Goal: Task Accomplishment & Management: Manage account settings

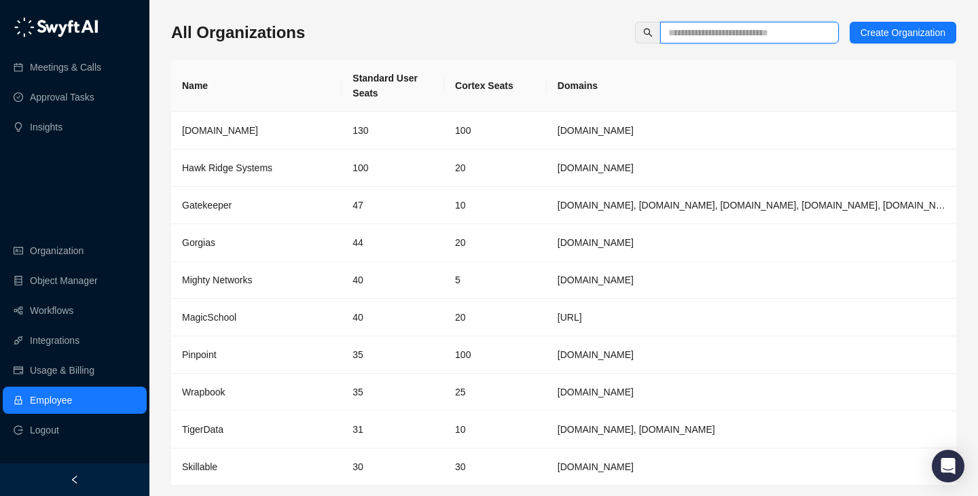
click at [736, 37] on input "text" at bounding box center [744, 32] width 151 height 15
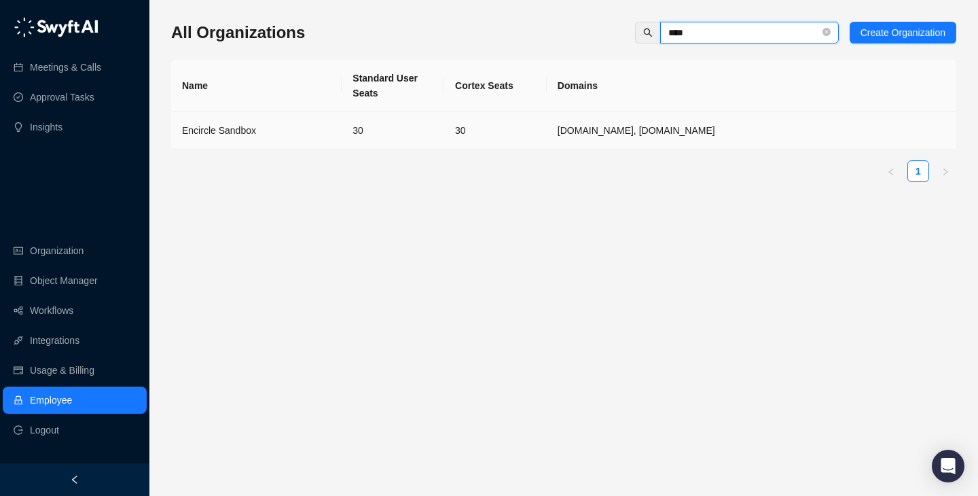
type input "****"
click at [344, 126] on td "30" at bounding box center [393, 130] width 103 height 37
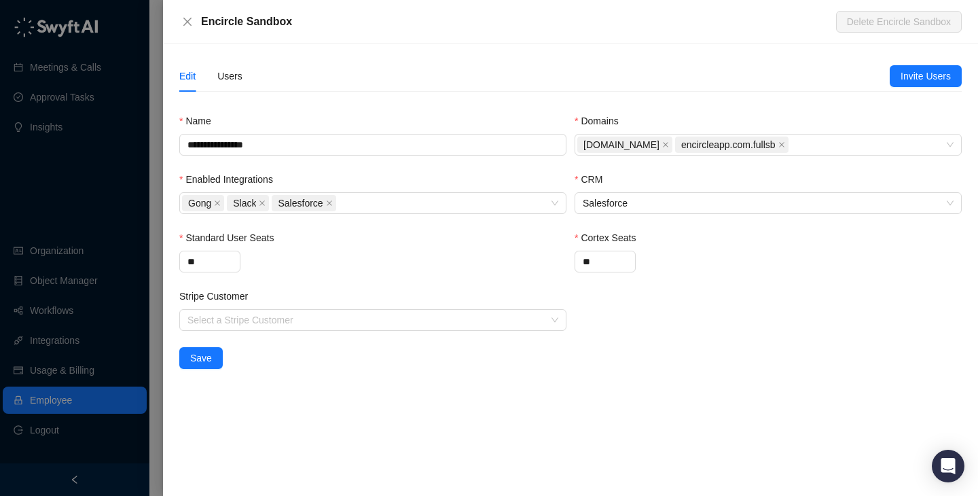
click at [64, 162] on div at bounding box center [489, 248] width 978 height 496
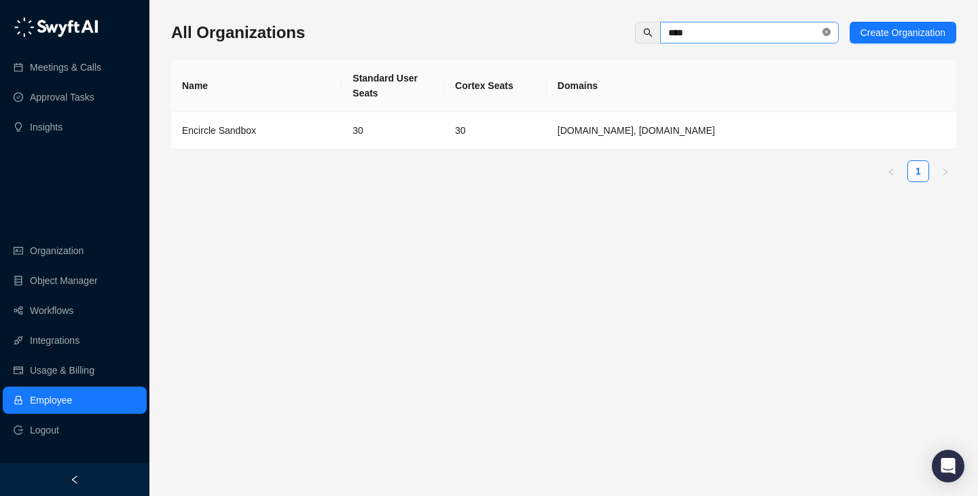
click at [825, 26] on span at bounding box center [827, 32] width 8 height 13
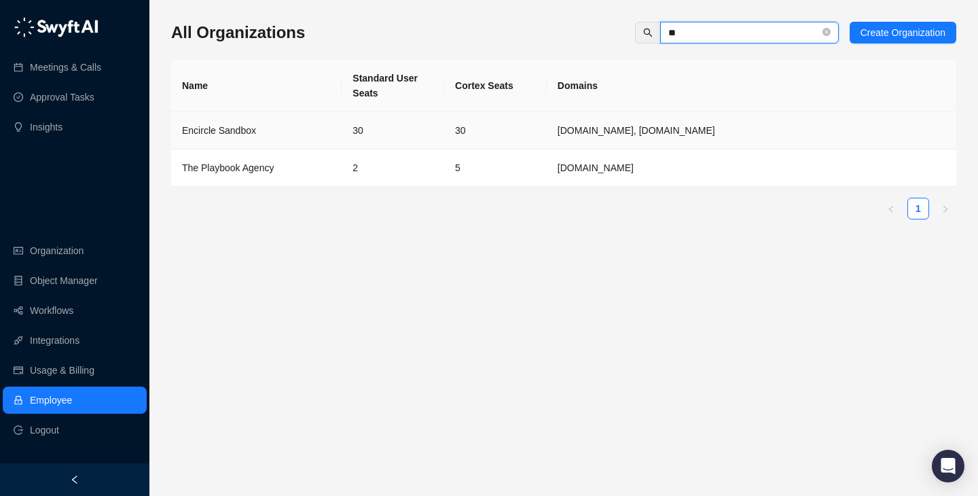
type input "**"
click at [438, 143] on td "30" at bounding box center [393, 130] width 103 height 37
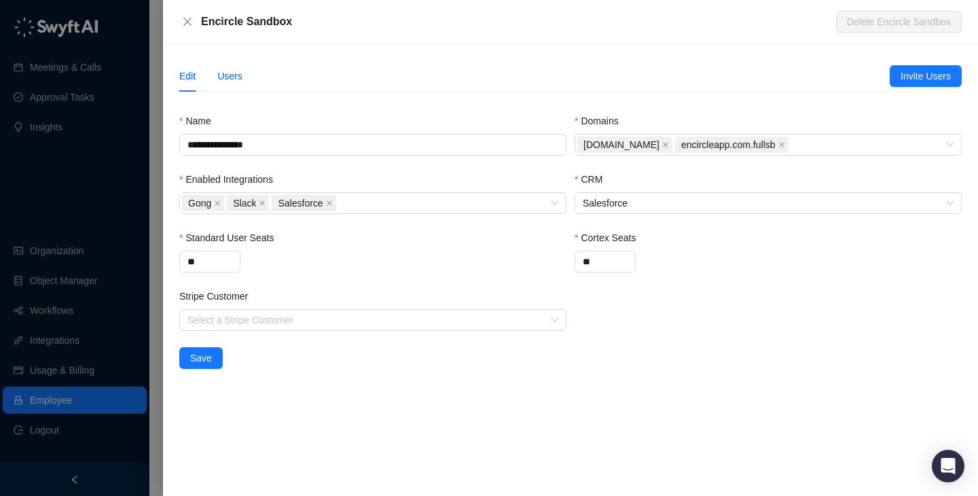
click at [237, 82] on div "Users" at bounding box center [229, 76] width 25 height 15
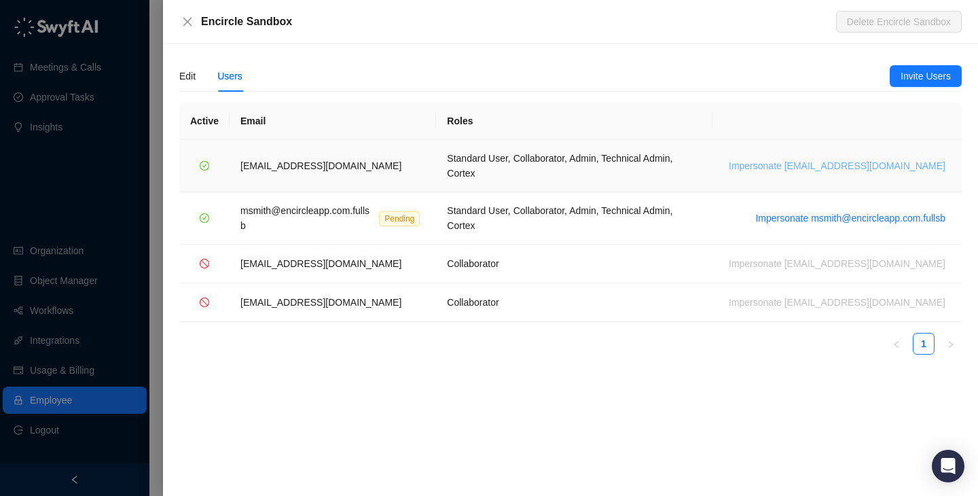
click at [886, 158] on span "Impersonate [EMAIL_ADDRESS][DOMAIN_NAME]" at bounding box center [837, 165] width 217 height 15
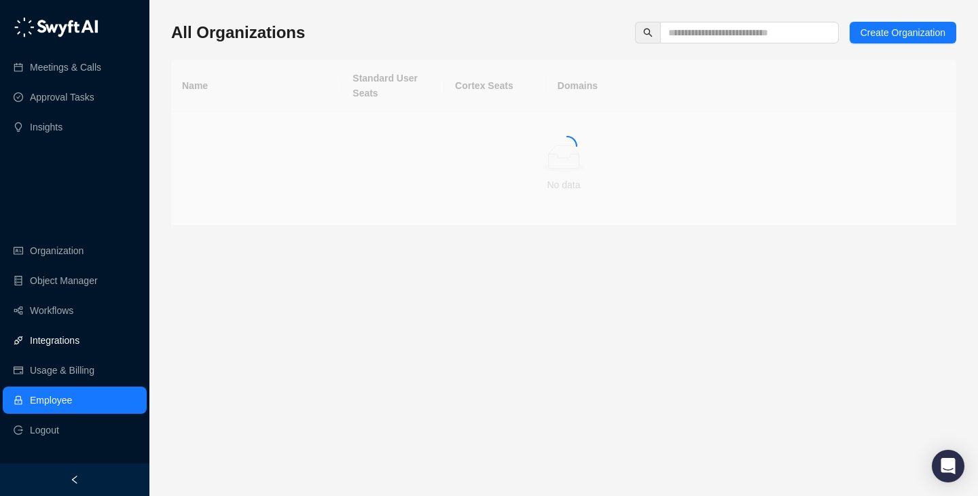
click at [79, 343] on link "Integrations" at bounding box center [55, 340] width 50 height 27
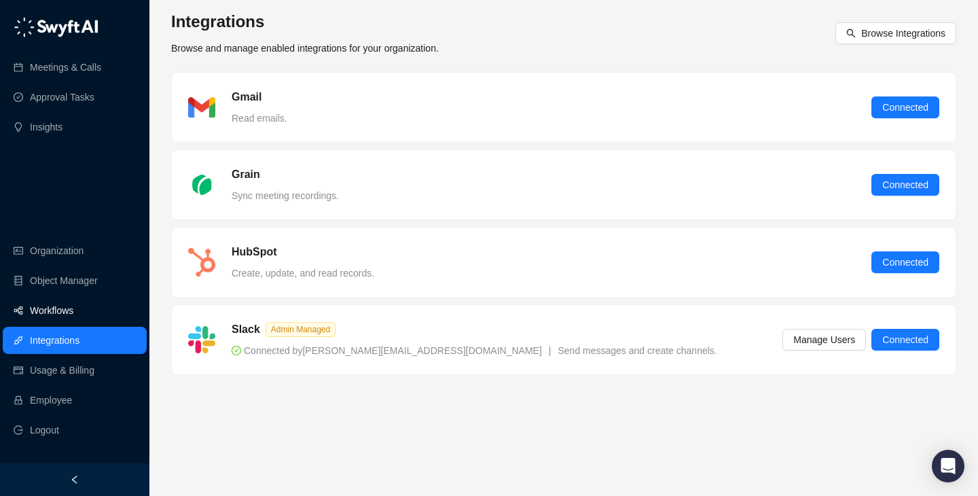
click at [73, 308] on link "Workflows" at bounding box center [51, 310] width 43 height 27
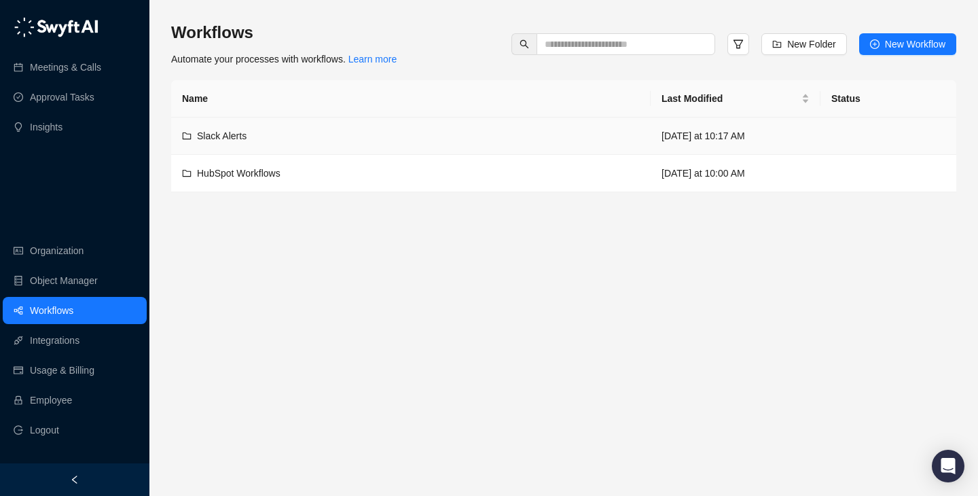
click at [416, 132] on div "Slack Alerts" at bounding box center [411, 135] width 458 height 15
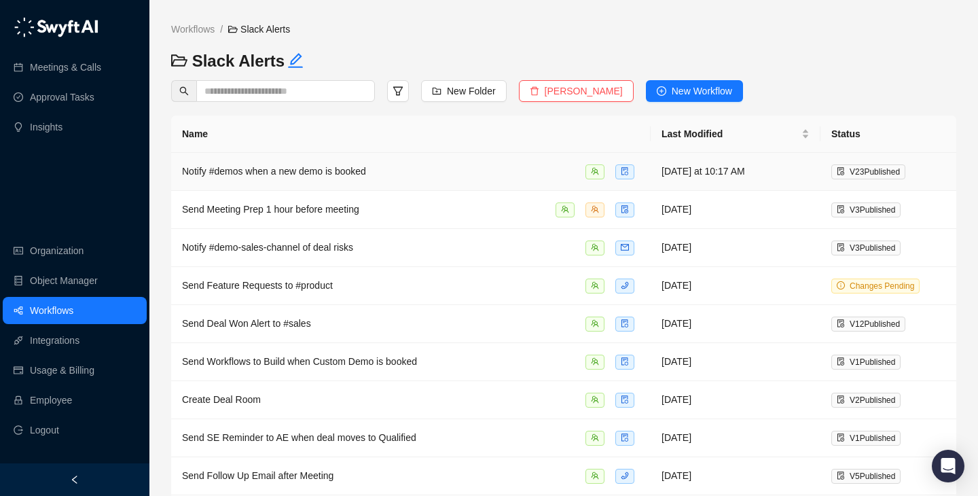
click at [446, 173] on div "Notify #demos when a new demo is booked" at bounding box center [411, 172] width 458 height 16
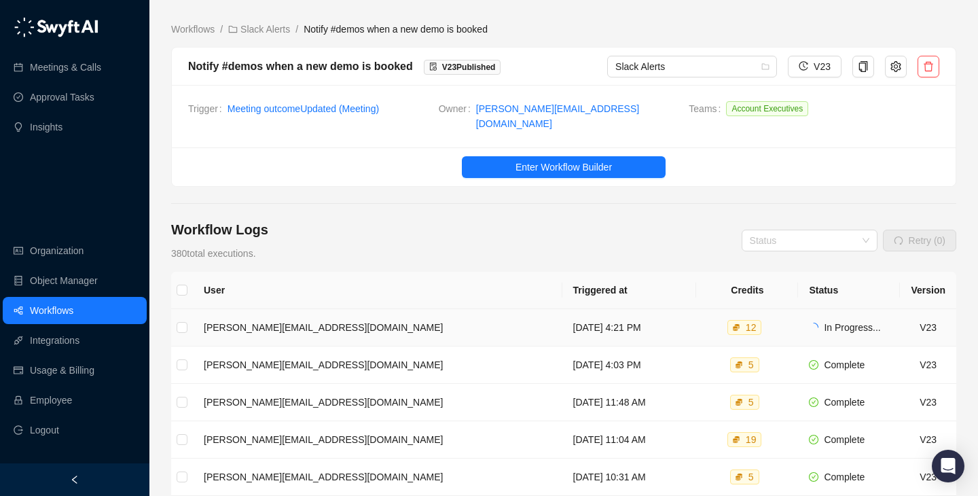
click at [599, 319] on td "[DATE] 4:21 PM" at bounding box center [630, 327] width 135 height 37
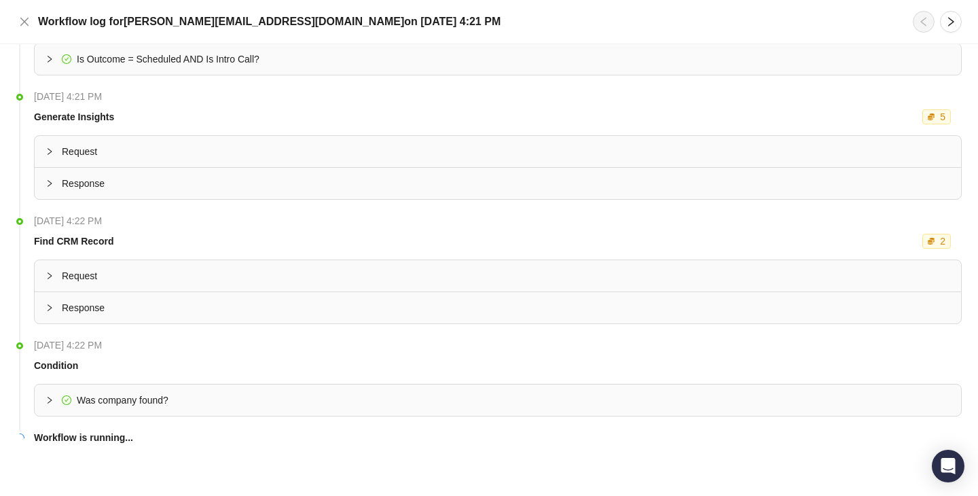
scroll to position [277, 0]
click at [161, 414] on div "Was company found?" at bounding box center [498, 398] width 927 height 31
click at [30, 17] on button "Close" at bounding box center [24, 22] width 16 height 16
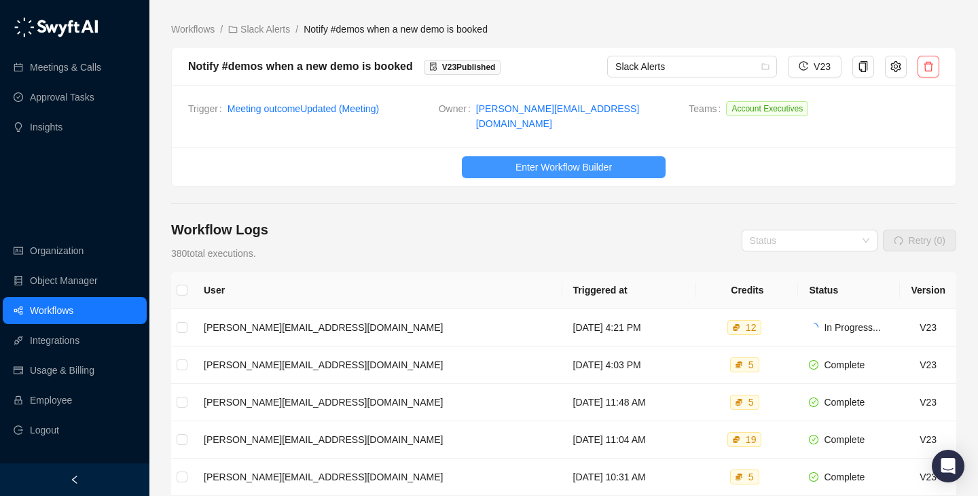
click at [569, 168] on button "Enter Workflow Builder" at bounding box center [564, 167] width 204 height 22
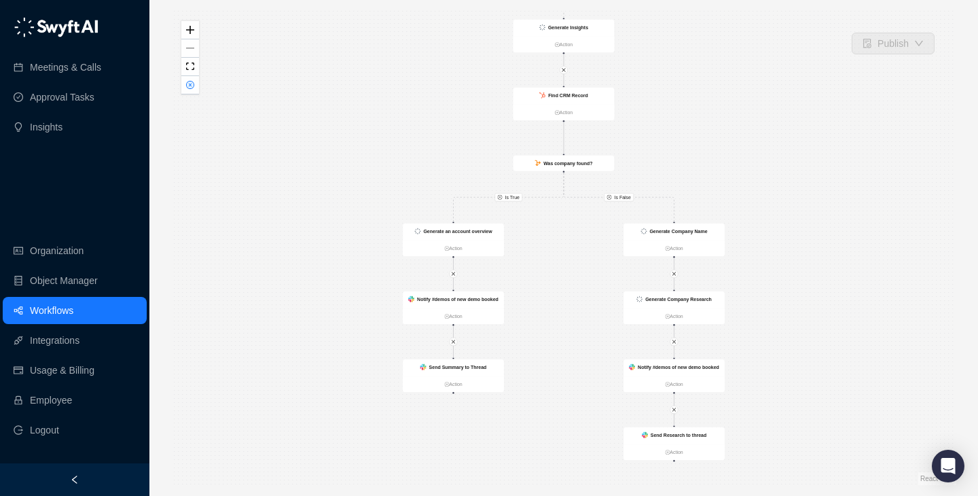
drag, startPoint x: 377, startPoint y: 323, endPoint x: 377, endPoint y: 210, distance: 113.5
click at [377, 209] on div "Is True Is True Is False CRM Record Updated Action Send Summary to Thread Actio…" at bounding box center [563, 248] width 785 height 474
drag, startPoint x: 569, startPoint y: 265, endPoint x: 569, endPoint y: 368, distance: 102.6
click at [569, 368] on div "Is True Is True Is False CRM Record Updated Action Send Summary to Thread Actio…" at bounding box center [563, 248] width 785 height 474
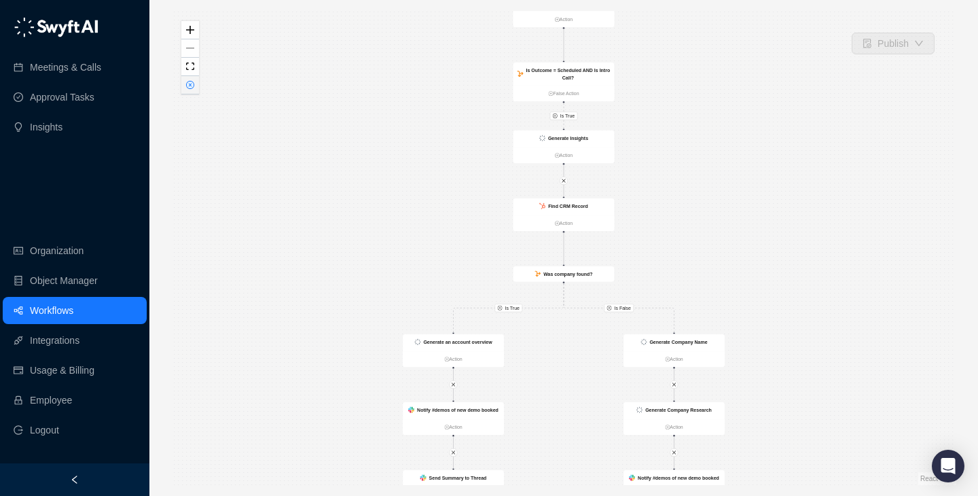
click at [192, 90] on button "button" at bounding box center [190, 85] width 18 height 18
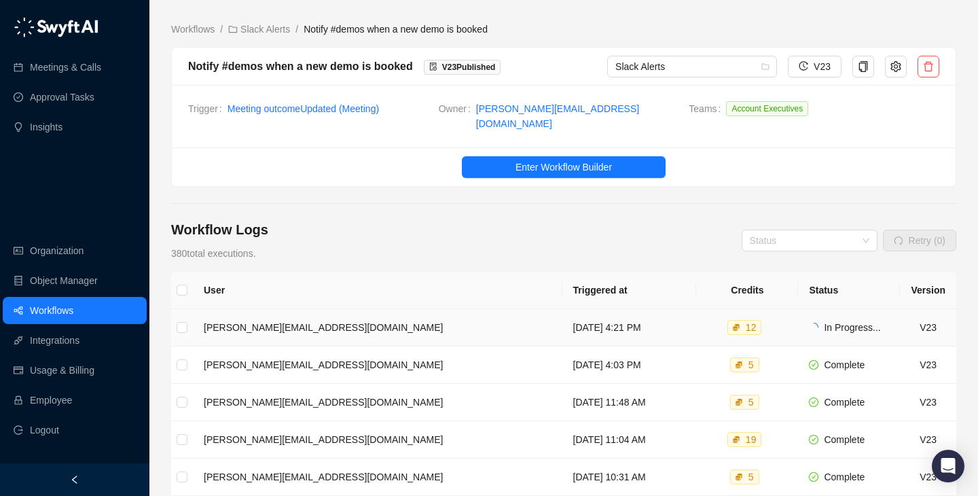
click at [581, 321] on td "Tuesday, 09/09/25, 4:21 PM" at bounding box center [630, 327] width 135 height 37
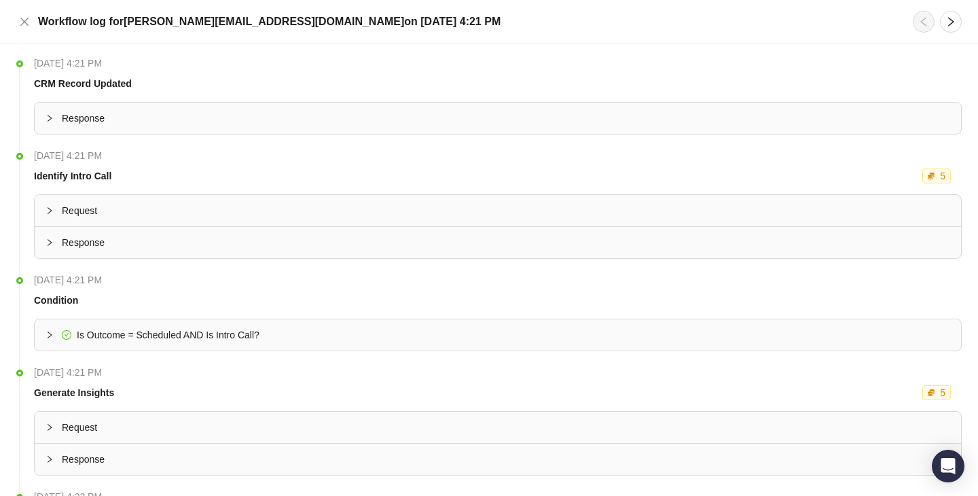
scroll to position [277, 0]
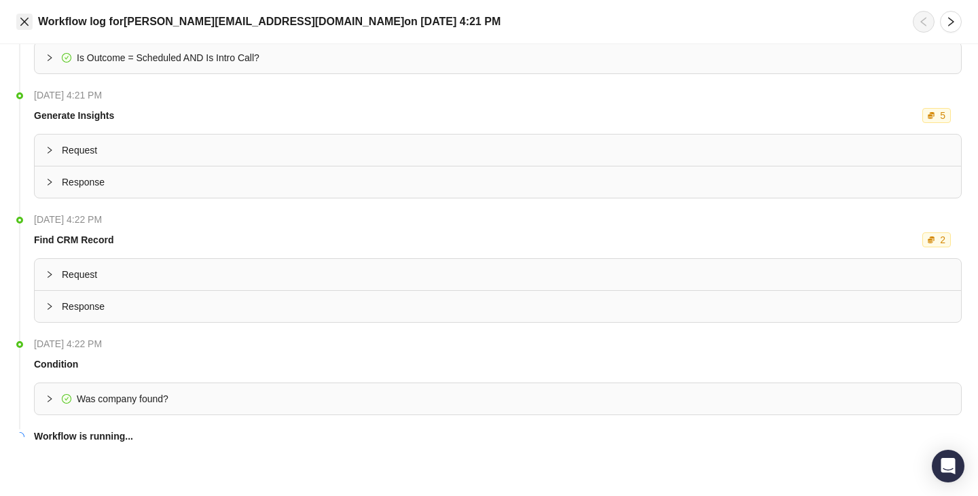
click at [17, 18] on button "Close" at bounding box center [24, 22] width 16 height 16
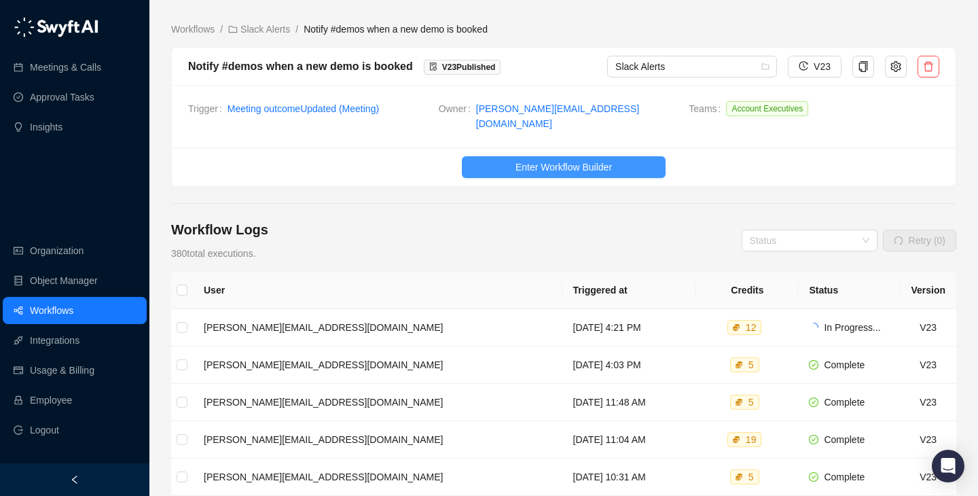
click at [548, 166] on button "Enter Workflow Builder" at bounding box center [564, 167] width 204 height 22
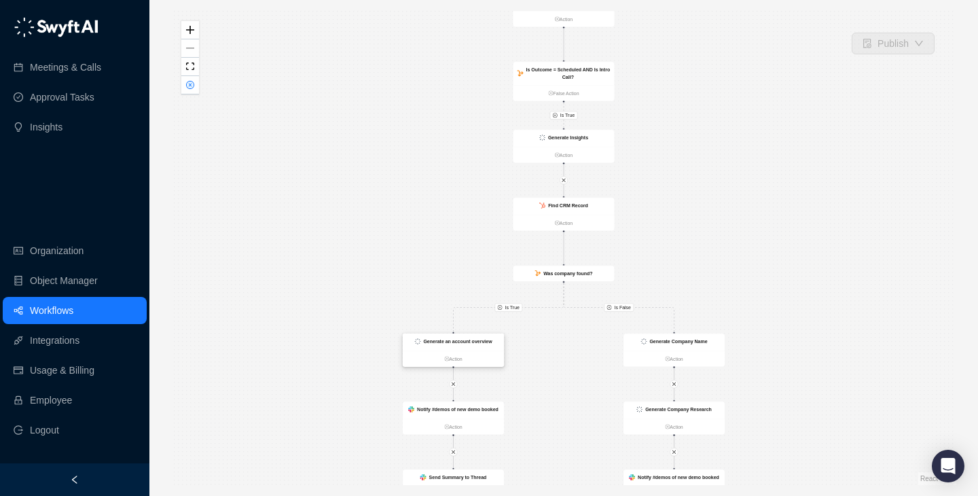
click at [476, 344] on div "Generate an account overview" at bounding box center [457, 341] width 69 height 7
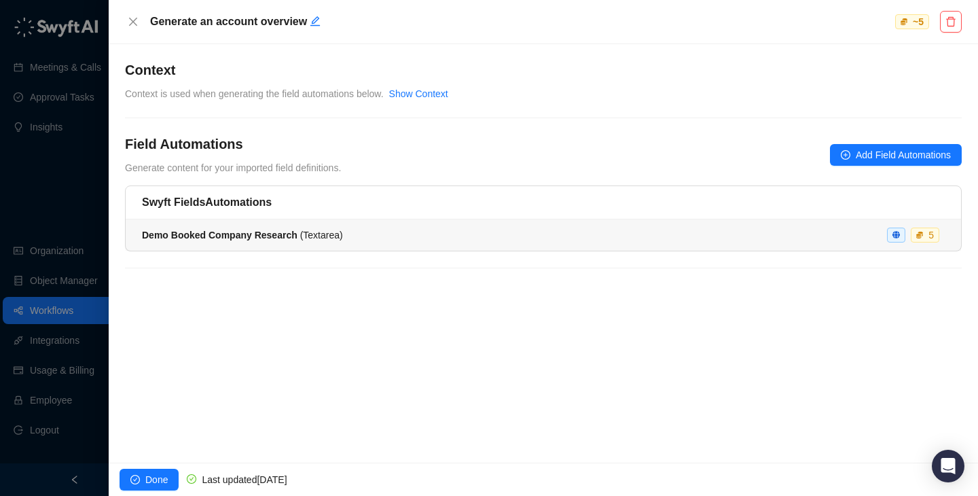
click at [487, 227] on li "Demo Booked Company Research ( Textarea ) 5" at bounding box center [544, 234] width 836 height 31
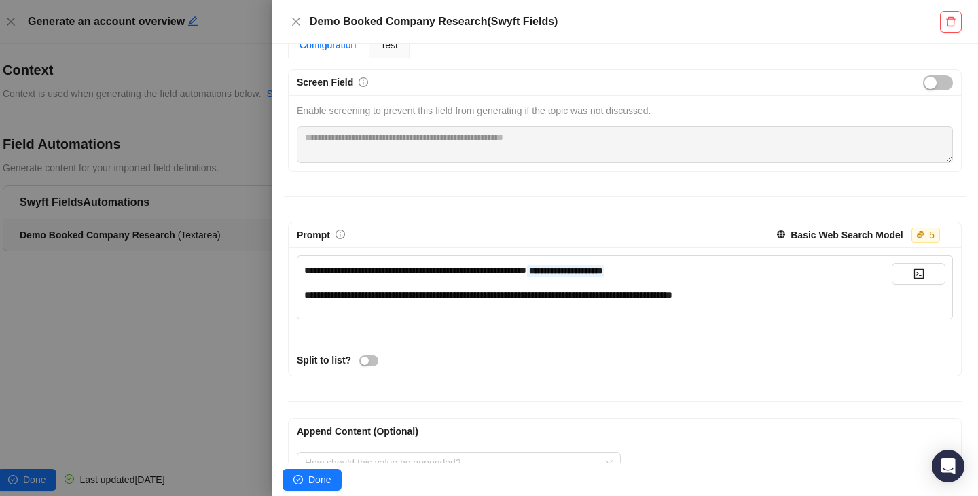
scroll to position [171, 0]
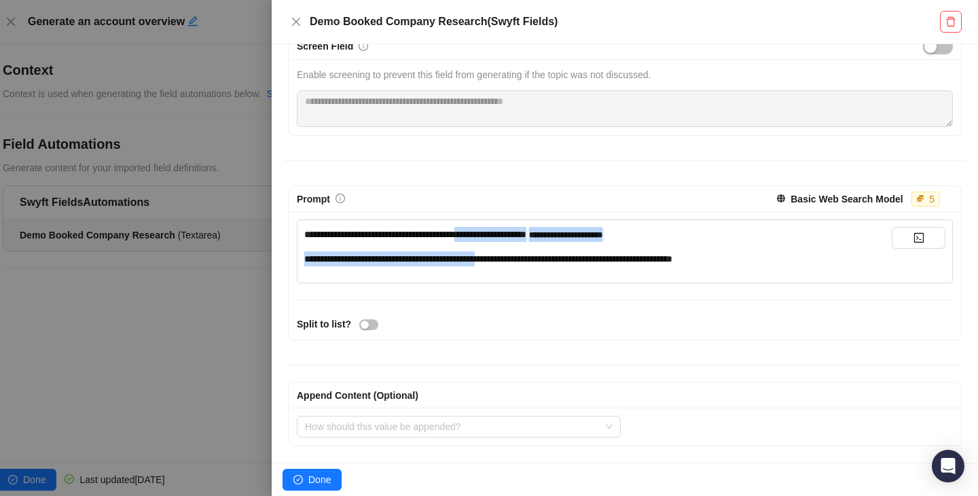
drag, startPoint x: 502, startPoint y: 235, endPoint x: 541, endPoint y: 263, distance: 47.7
click at [541, 263] on div "**********" at bounding box center [598, 246] width 588 height 39
click at [541, 263] on span "**********" at bounding box center [488, 259] width 368 height 10
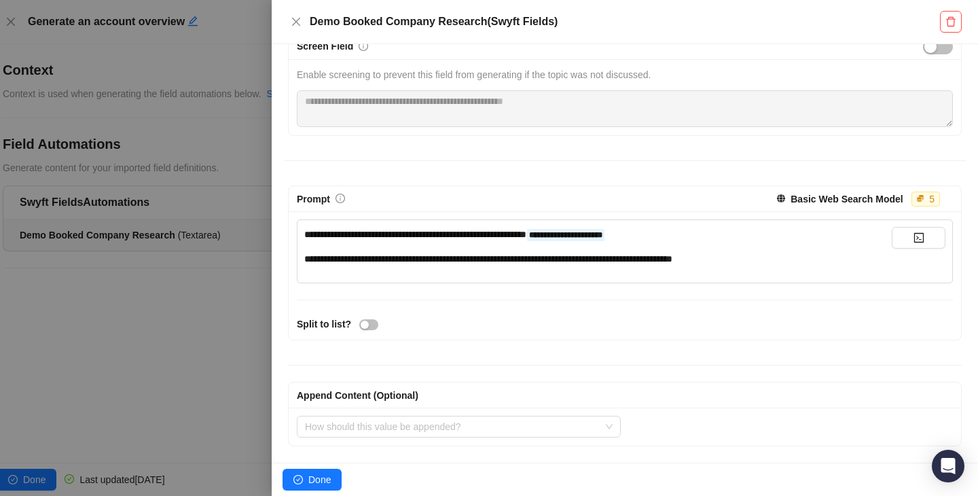
click at [198, 354] on div at bounding box center [489, 248] width 978 height 496
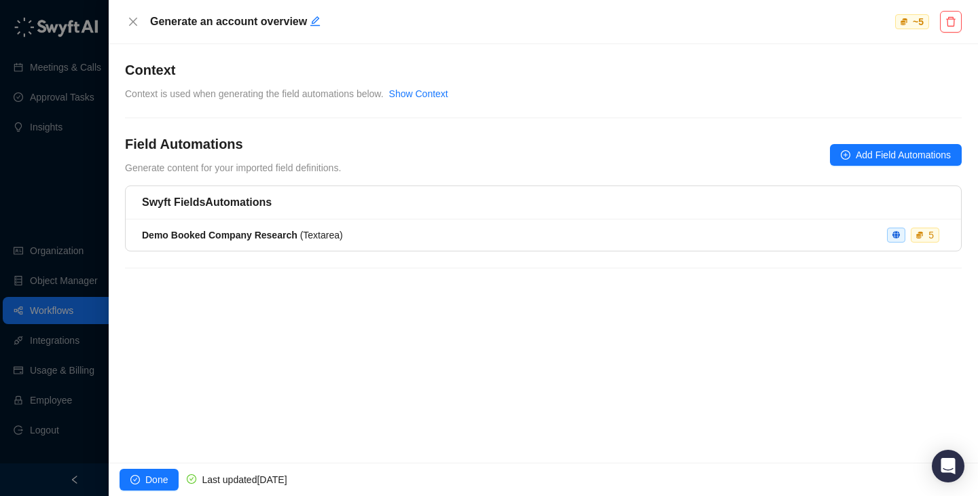
click at [27, 216] on div at bounding box center [489, 248] width 978 height 496
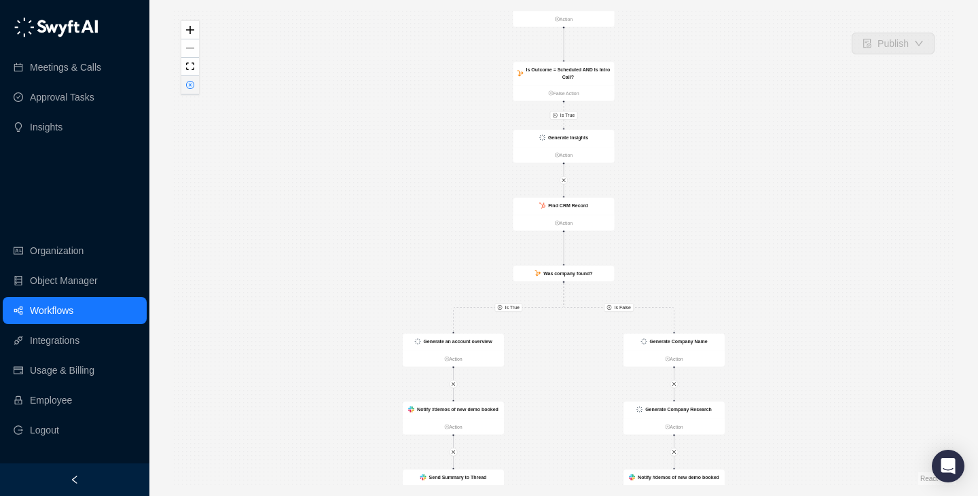
click at [192, 90] on button "button" at bounding box center [190, 85] width 18 height 18
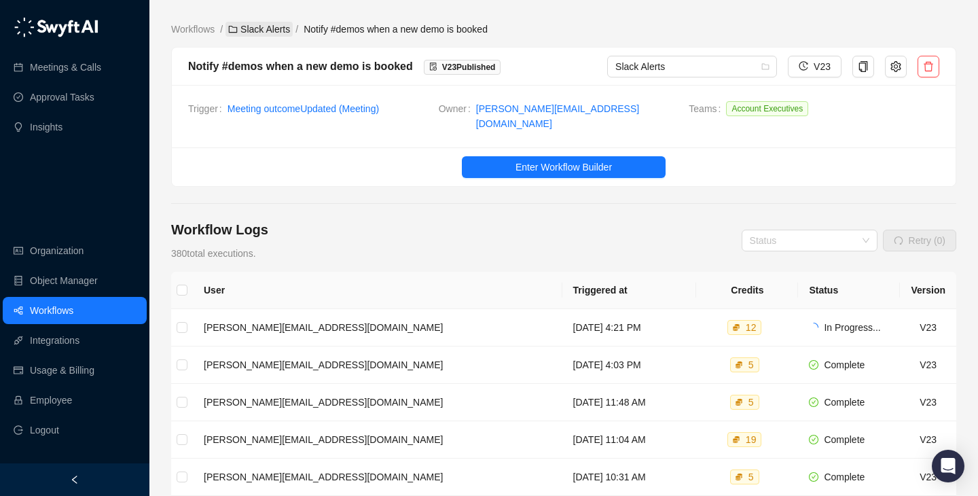
click at [260, 32] on link "Slack Alerts" at bounding box center [259, 29] width 67 height 15
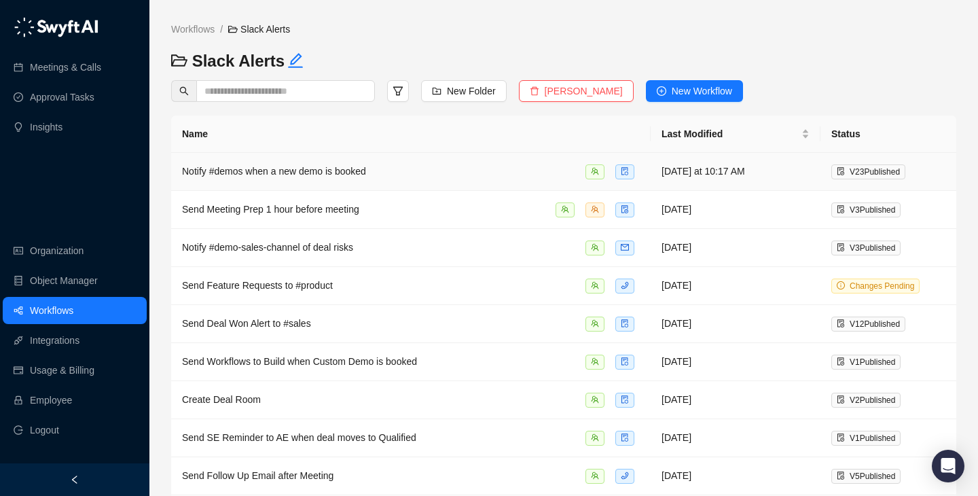
click at [408, 177] on div "Notify #demos when a new demo is booked" at bounding box center [411, 172] width 458 height 16
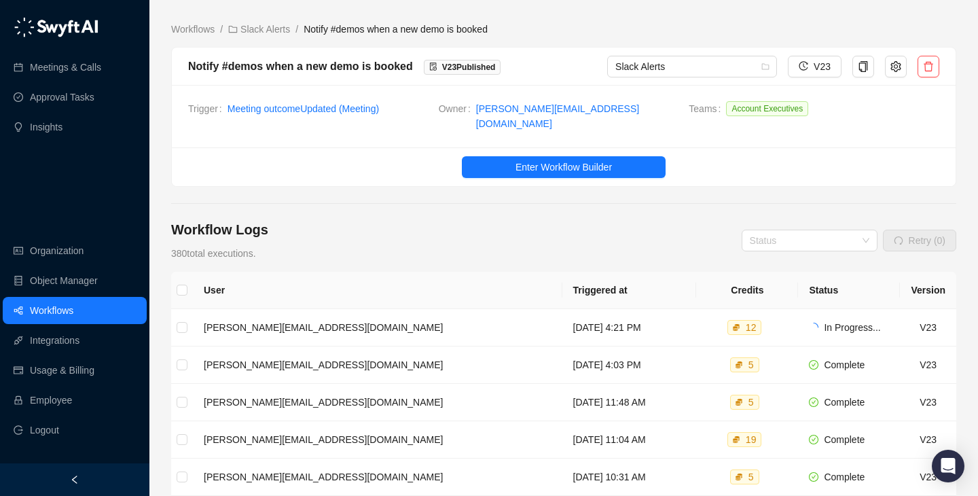
click at [522, 237] on div "Workflow Logs 380 total executions. Status Retry (0)" at bounding box center [563, 240] width 785 height 41
click at [563, 329] on td "[DATE] 4:21 PM" at bounding box center [630, 327] width 135 height 37
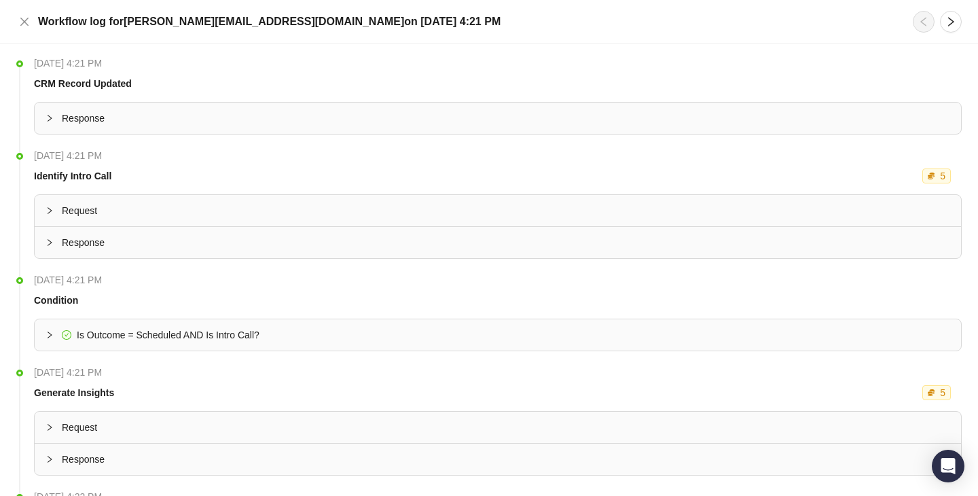
scroll to position [277, 0]
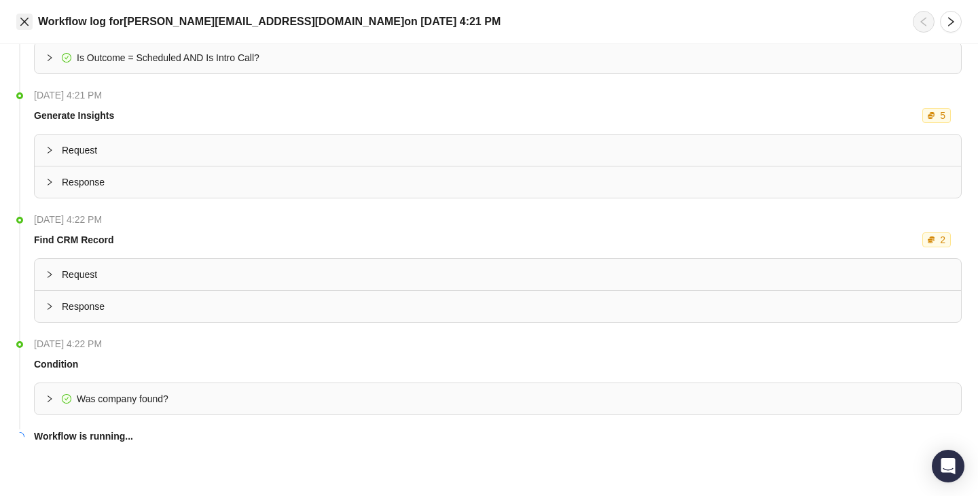
click at [26, 29] on button "Close" at bounding box center [24, 22] width 16 height 16
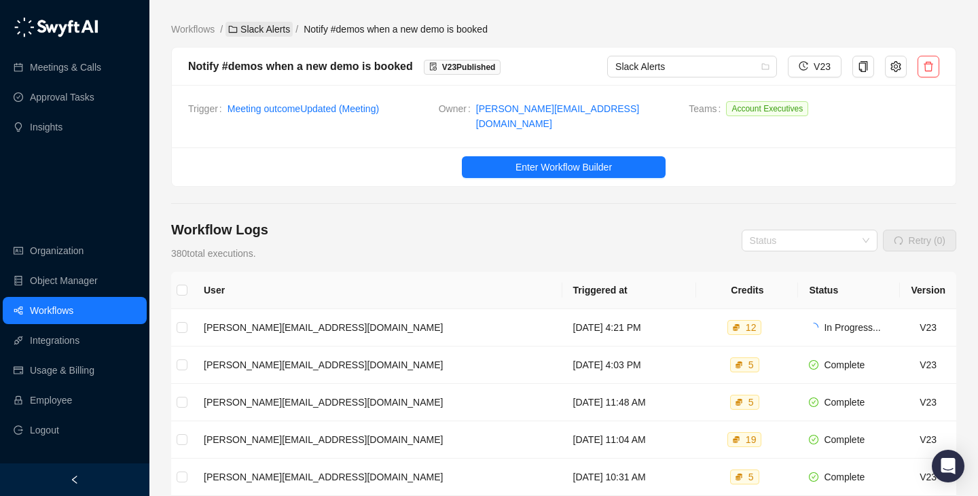
click at [247, 24] on link "Slack Alerts" at bounding box center [259, 29] width 67 height 15
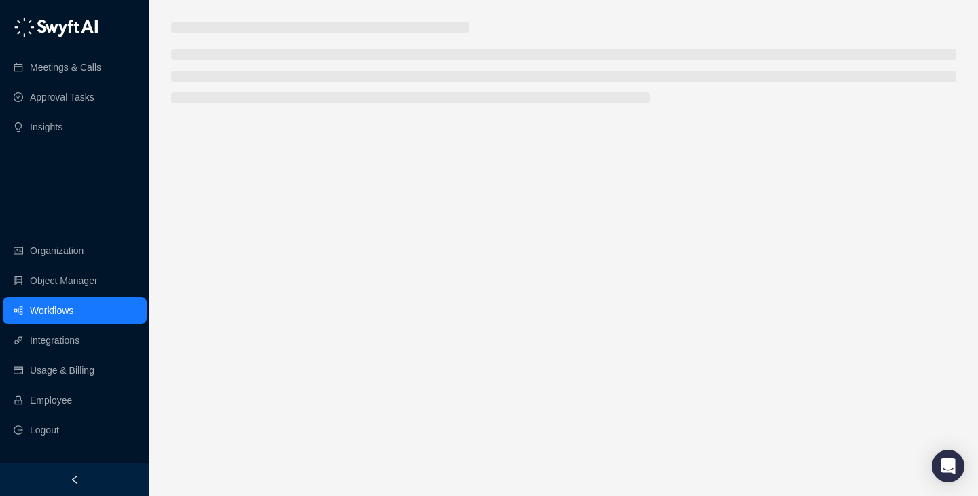
click at [204, 26] on h3 at bounding box center [320, 27] width 298 height 11
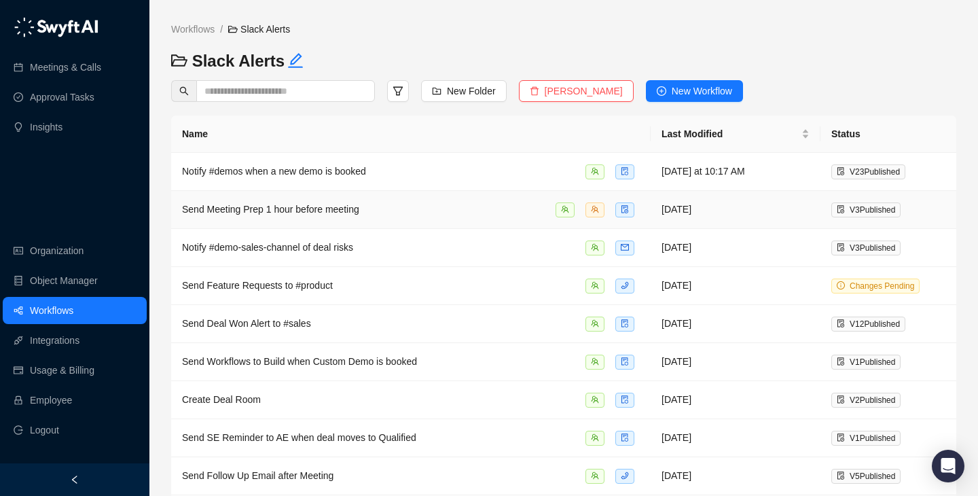
click at [508, 204] on div "Send Meeting Prep 1 hour before meeting" at bounding box center [411, 210] width 458 height 16
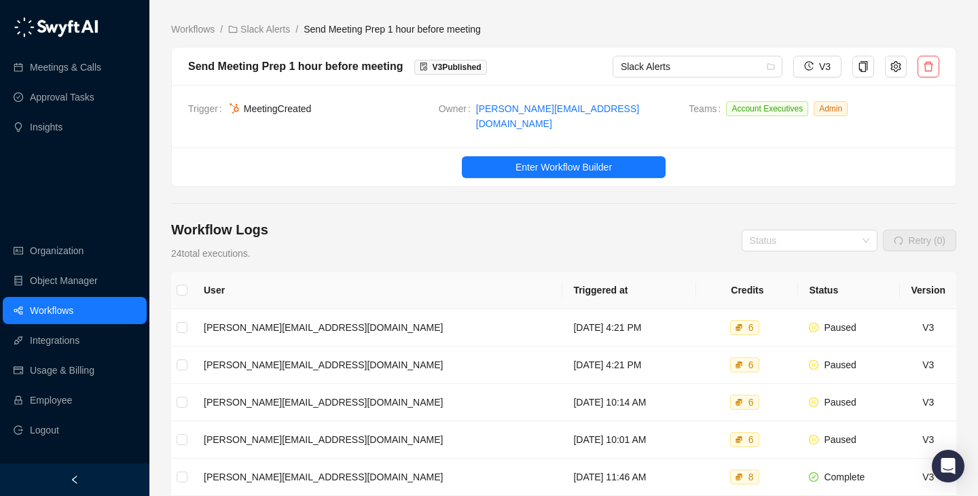
scroll to position [60, 0]
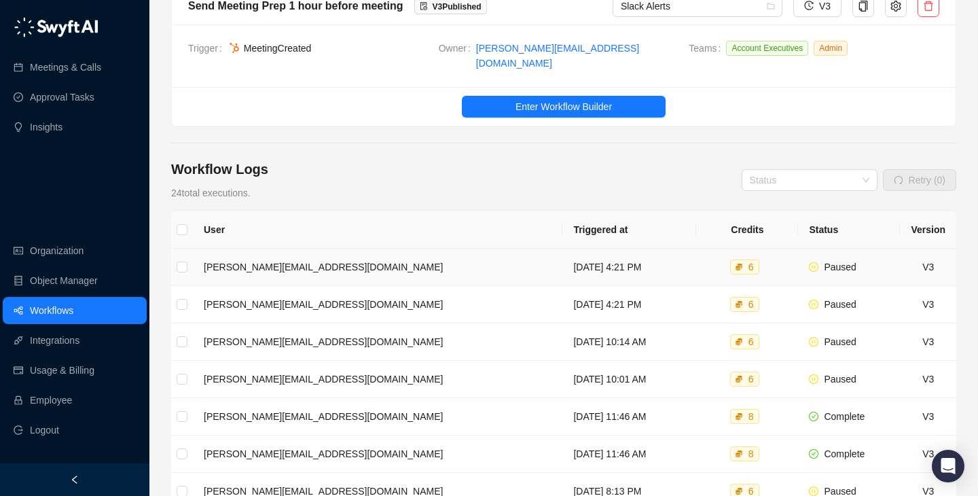
click at [563, 257] on td "Tuesday, 09/09/25, 4:21 PM" at bounding box center [630, 267] width 134 height 37
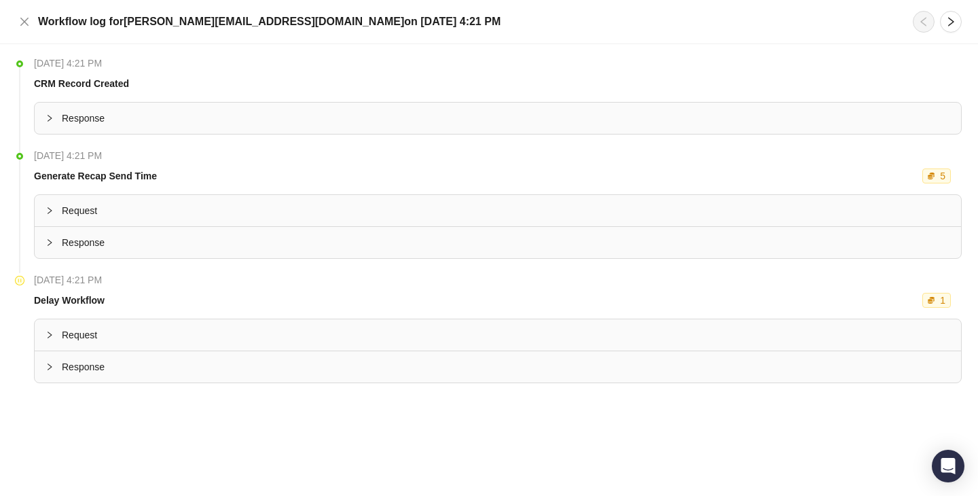
click at [391, 340] on span "Request" at bounding box center [506, 334] width 889 height 15
click at [29, 23] on icon "close" at bounding box center [24, 21] width 11 height 11
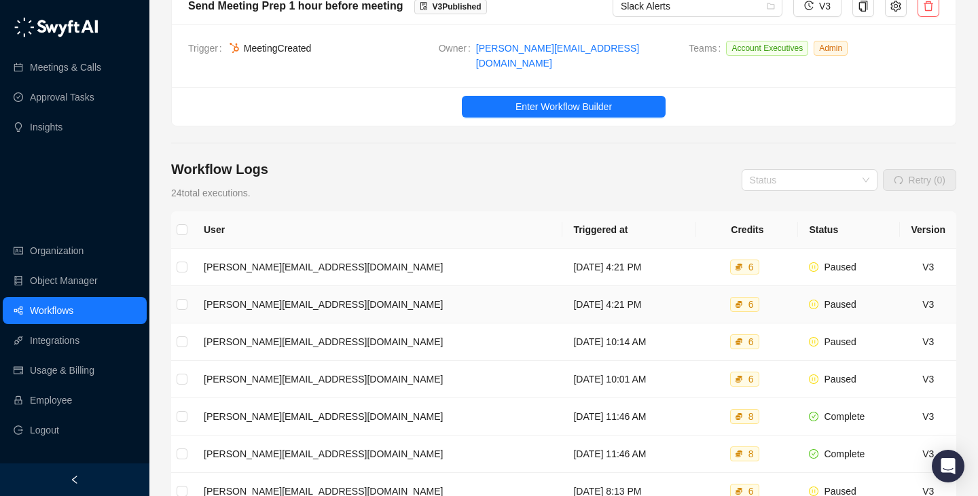
click at [563, 292] on td "Tuesday, 09/09/25, 4:21 PM" at bounding box center [630, 304] width 134 height 37
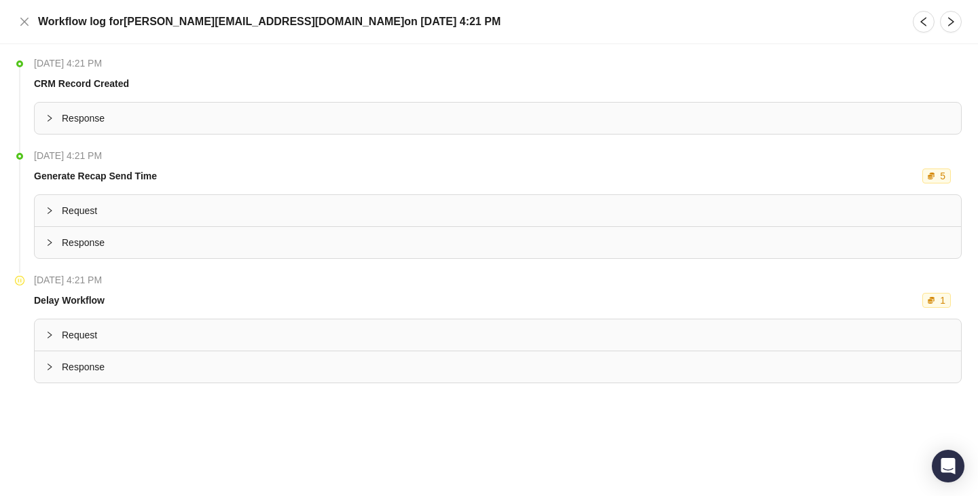
click at [298, 337] on span "Request" at bounding box center [506, 334] width 889 height 15
click at [29, 18] on icon "close" at bounding box center [24, 21] width 11 height 11
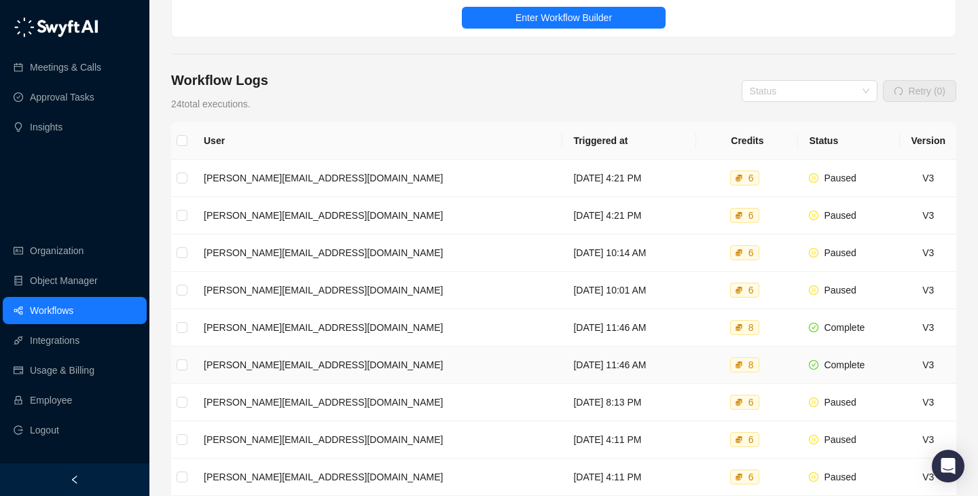
scroll to position [151, 0]
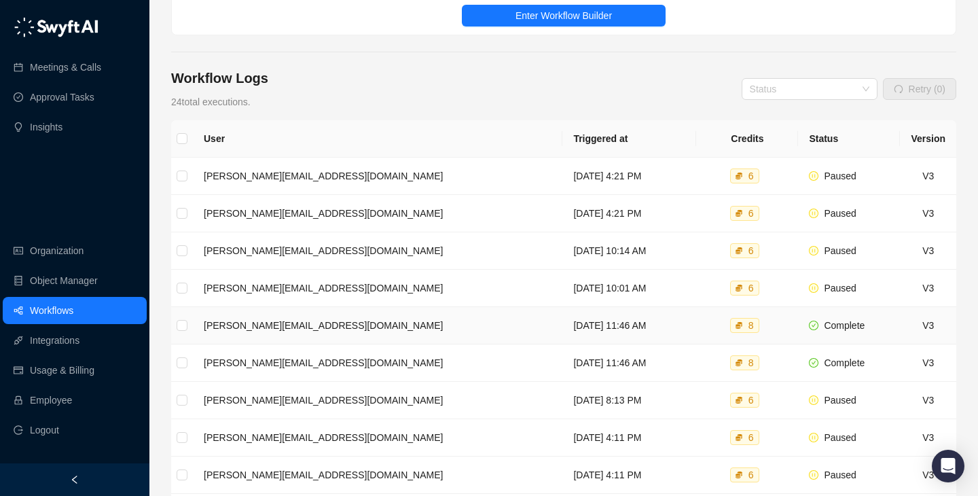
click at [621, 320] on td "Monday, 09/08/25, 11:46 AM" at bounding box center [630, 325] width 134 height 37
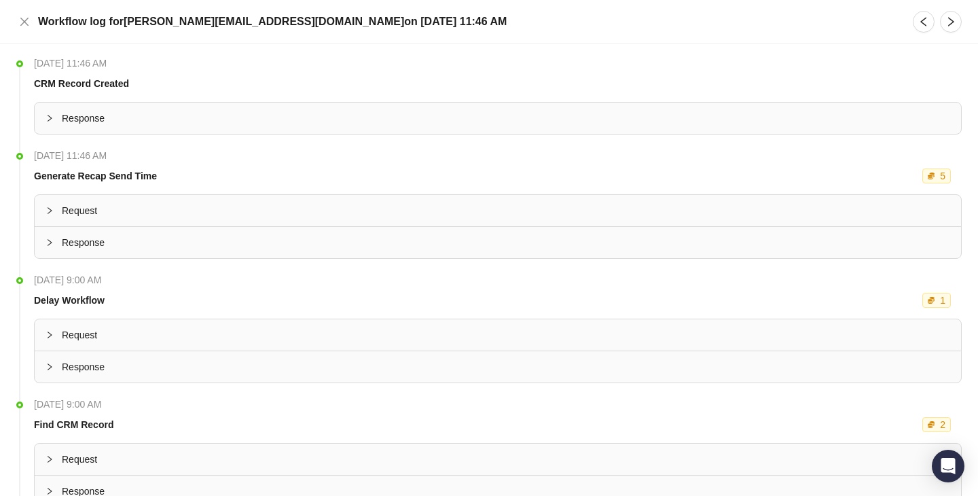
scroll to position [185, 0]
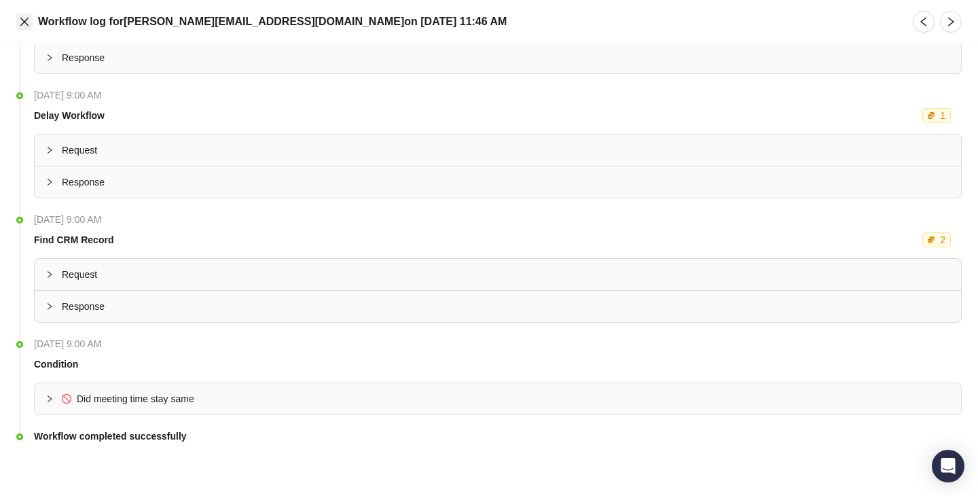
click at [28, 22] on icon "close" at bounding box center [24, 21] width 11 height 11
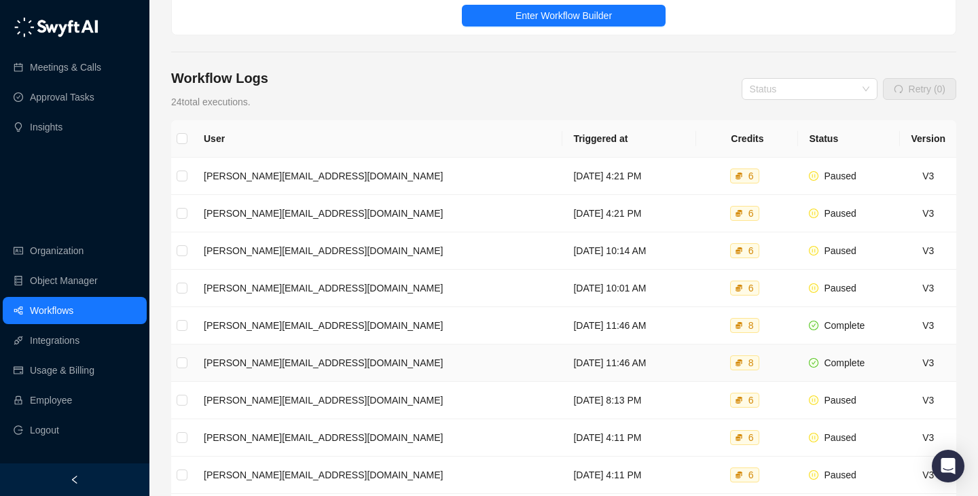
click at [588, 355] on td "Monday, 09/08/25, 11:46 AM" at bounding box center [630, 362] width 134 height 37
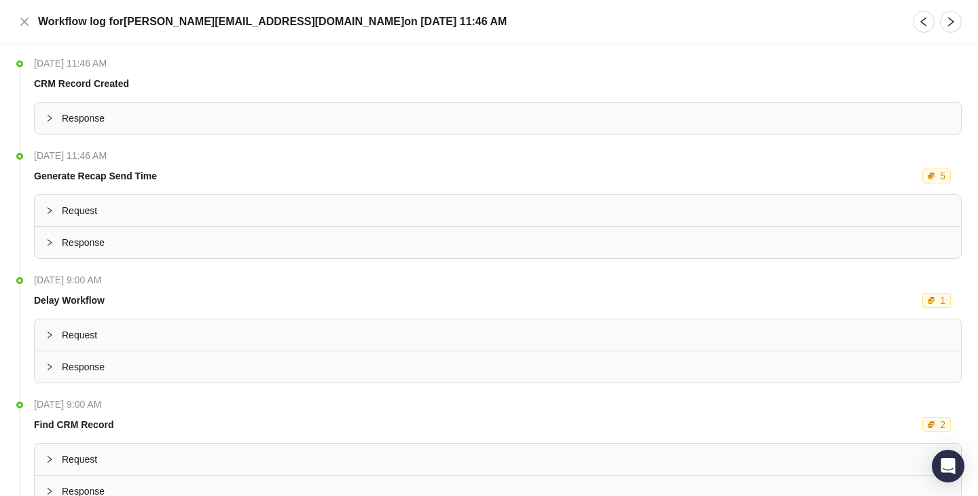
scroll to position [185, 0]
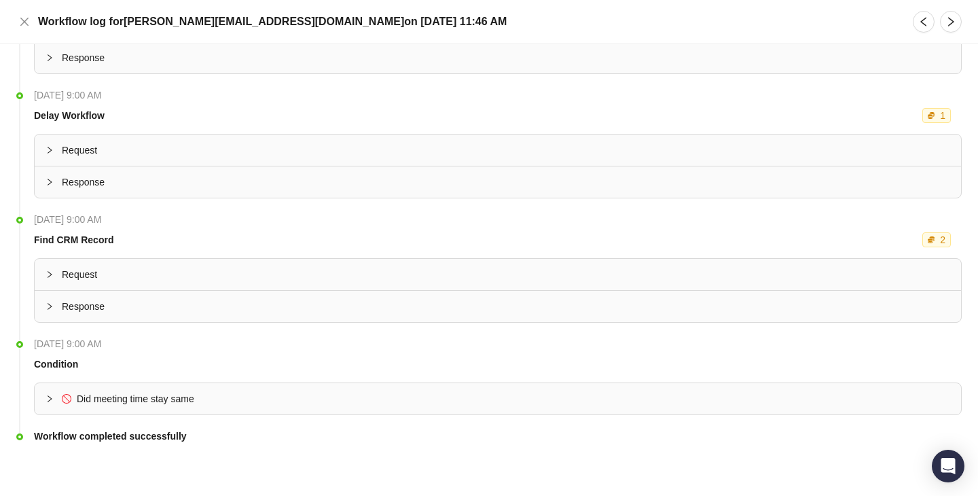
click at [171, 404] on span "Did meeting time stay same" at bounding box center [136, 398] width 118 height 11
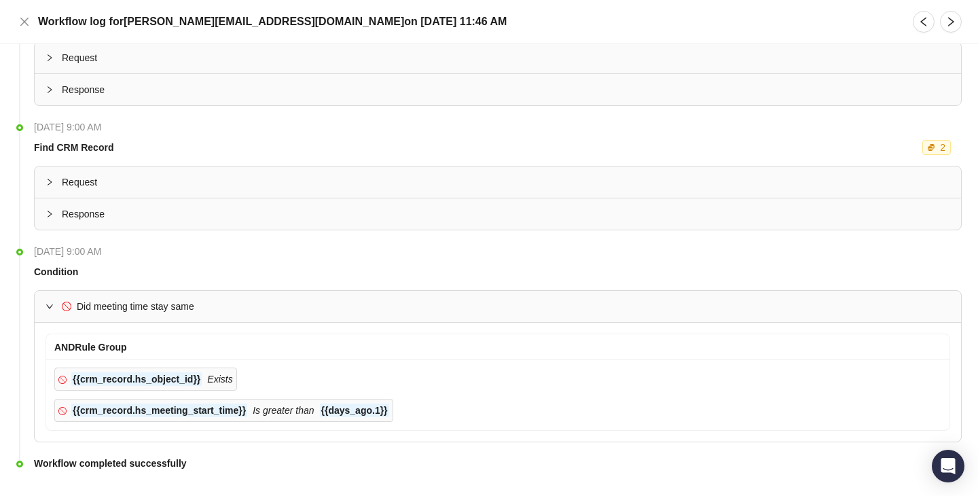
scroll to position [304, 0]
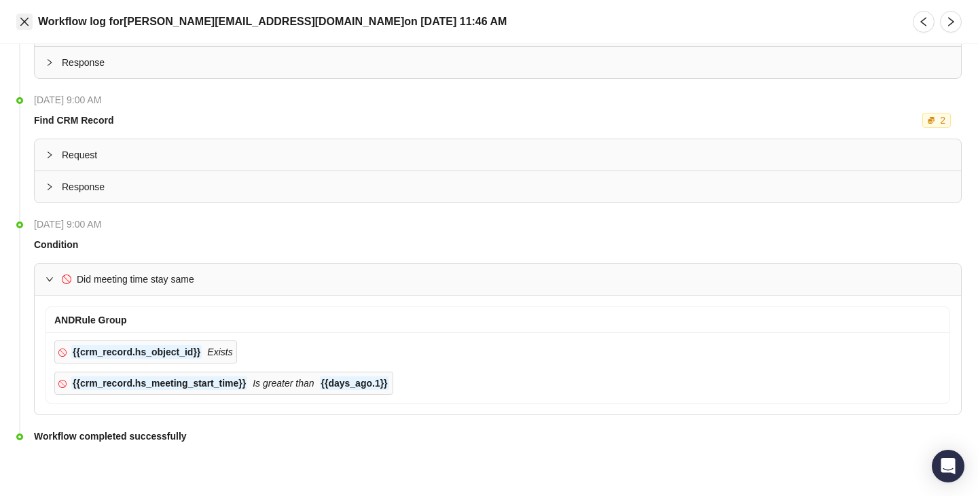
click at [26, 23] on icon "close" at bounding box center [24, 22] width 8 height 8
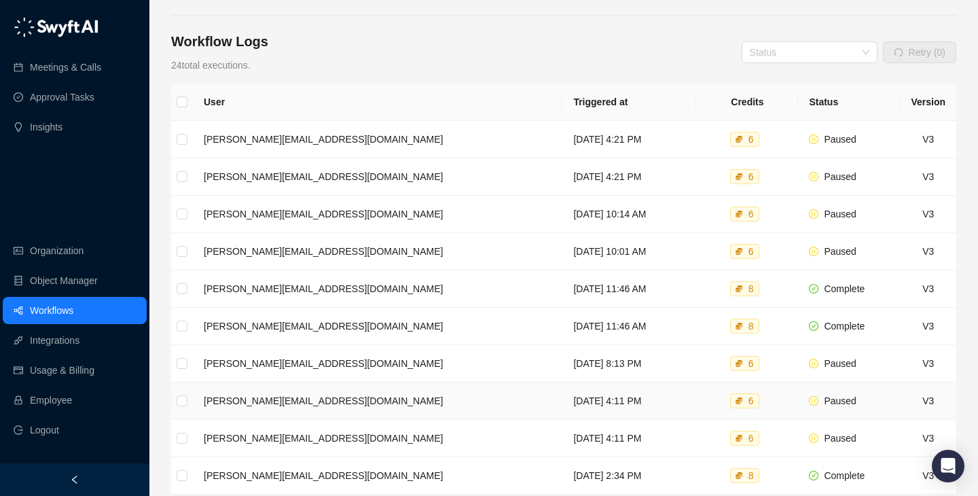
scroll to position [289, 0]
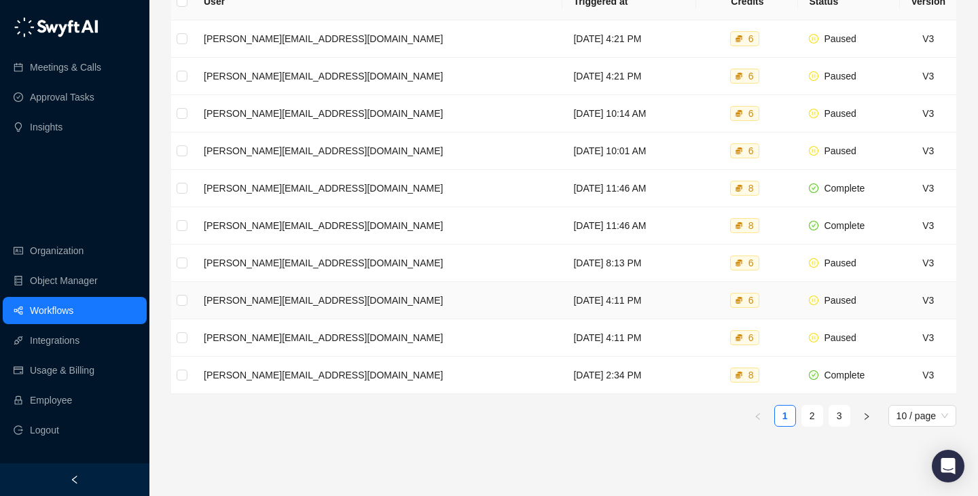
click at [611, 282] on td "Friday, 09/05/25, 4:11 PM" at bounding box center [630, 300] width 134 height 37
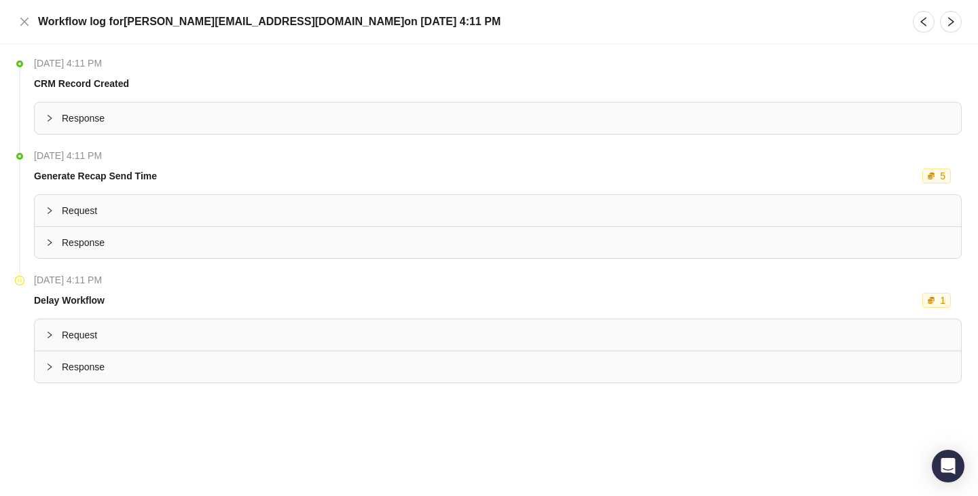
click at [452, 319] on div "Request" at bounding box center [498, 334] width 927 height 31
click at [20, 24] on icon "close" at bounding box center [24, 21] width 11 height 11
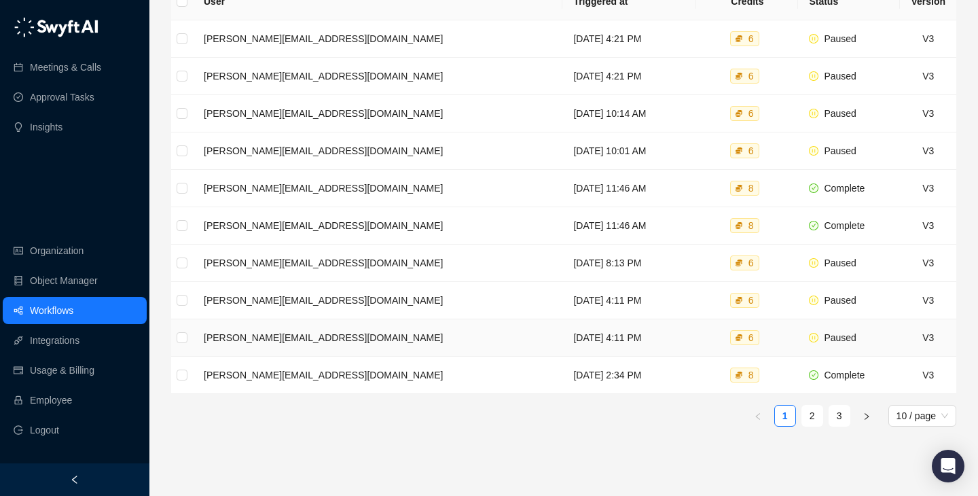
click at [569, 327] on td "Friday, 09/05/25, 4:11 PM" at bounding box center [630, 337] width 134 height 37
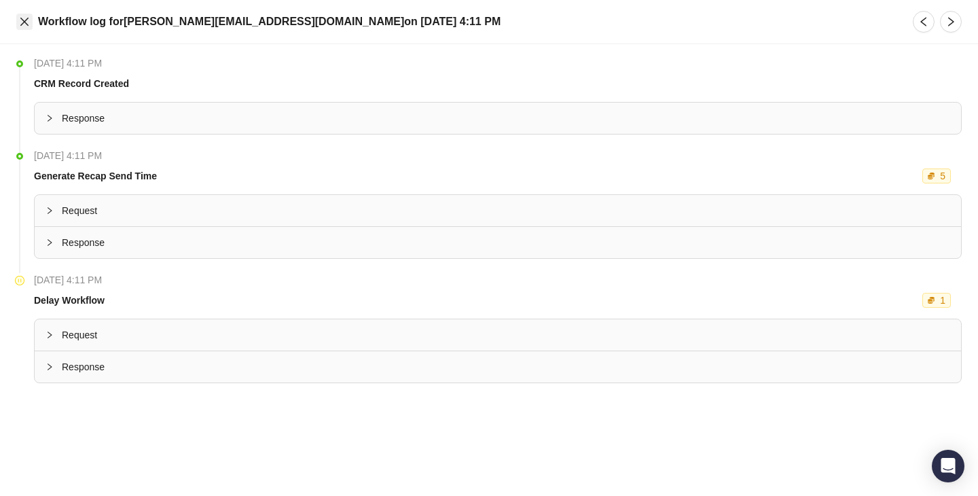
click at [27, 23] on icon "close" at bounding box center [24, 21] width 11 height 11
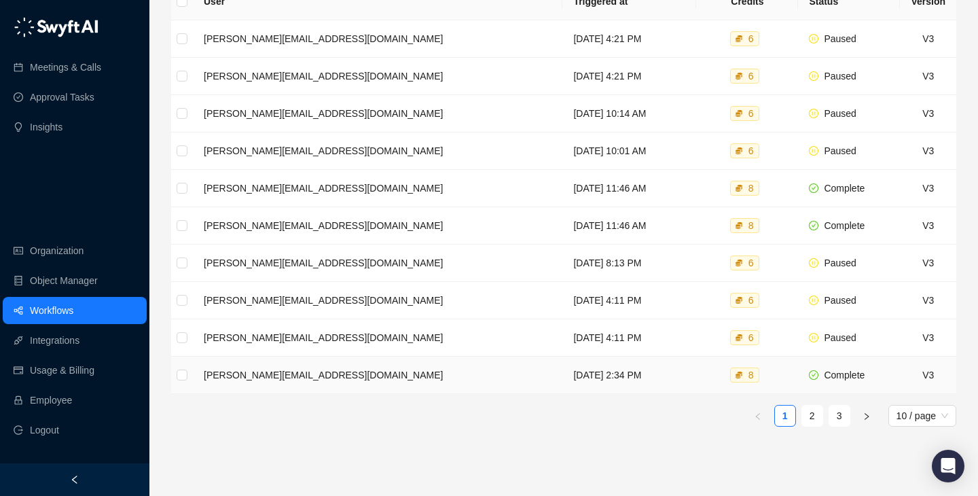
click at [630, 361] on td "Friday, 09/05/25, 2:34 PM" at bounding box center [630, 375] width 134 height 37
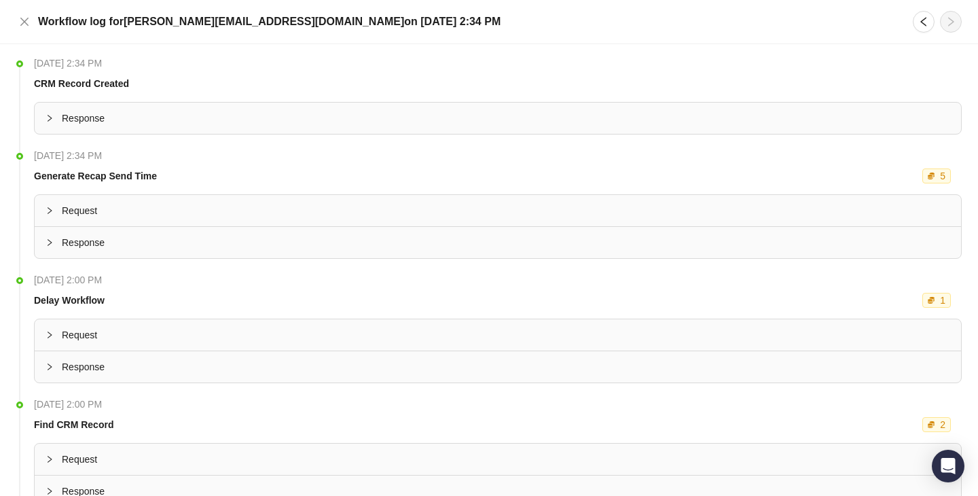
scroll to position [185, 0]
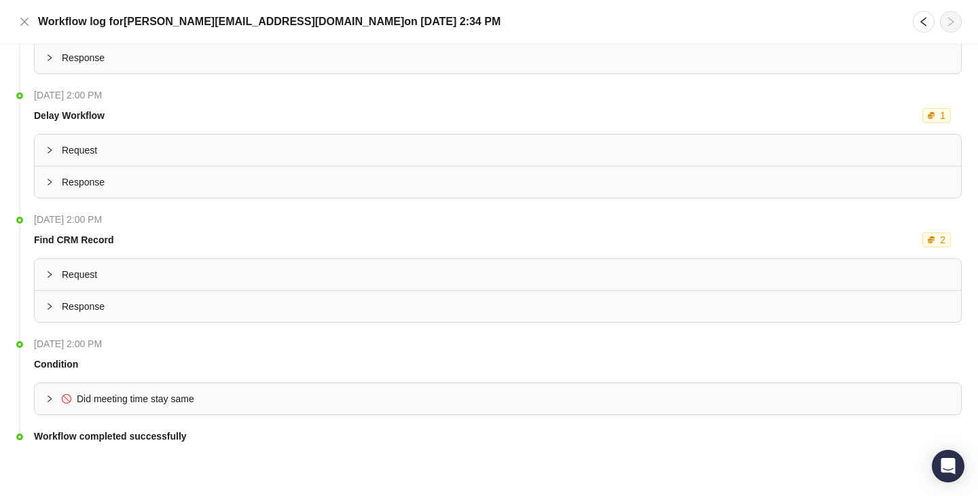
click at [160, 387] on div "Did meeting time stay same" at bounding box center [498, 398] width 927 height 31
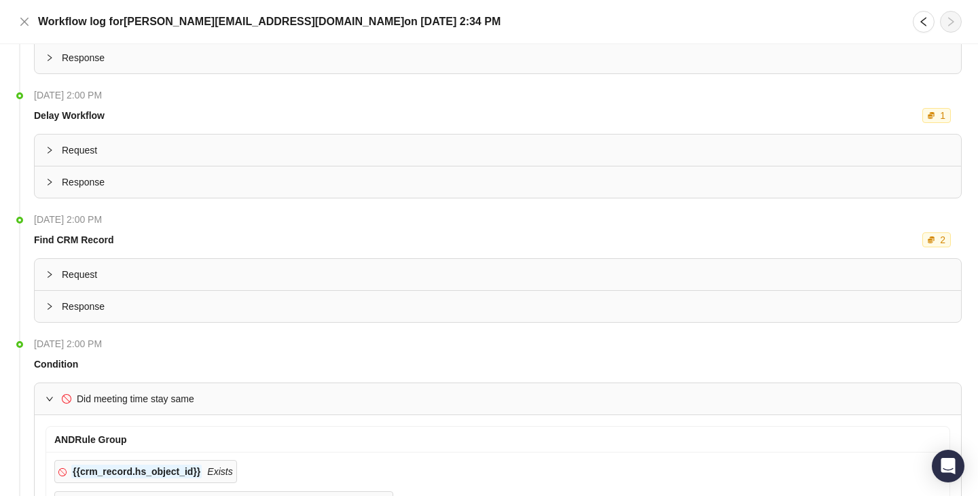
scroll to position [0, 0]
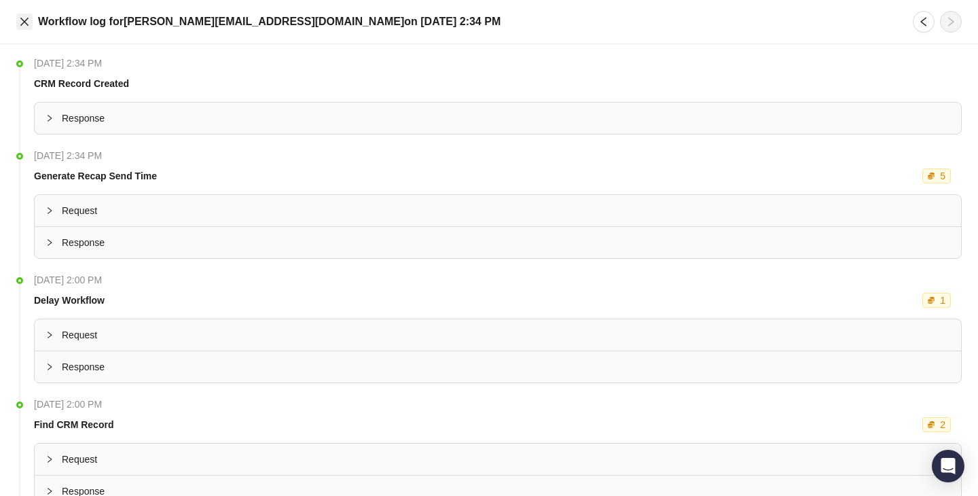
click at [24, 26] on icon "close" at bounding box center [24, 21] width 11 height 11
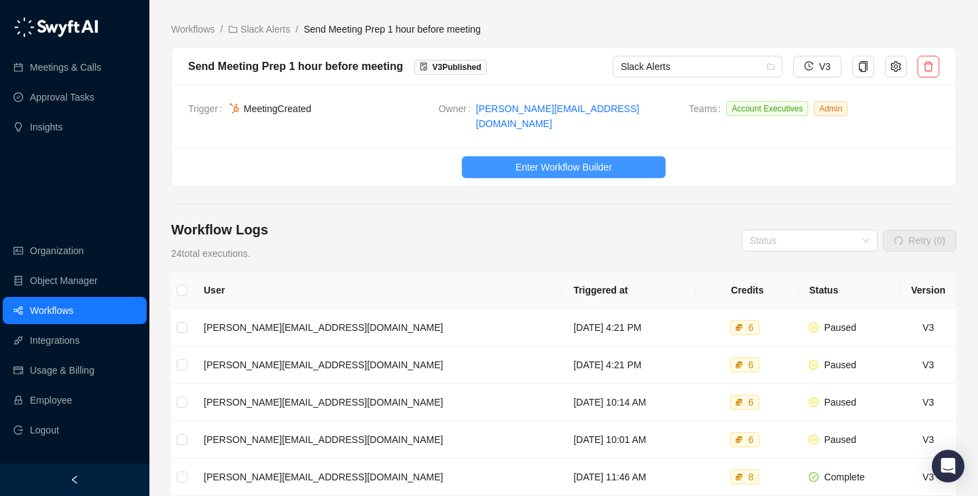
click at [602, 166] on button "Enter Workflow Builder" at bounding box center [564, 167] width 204 height 22
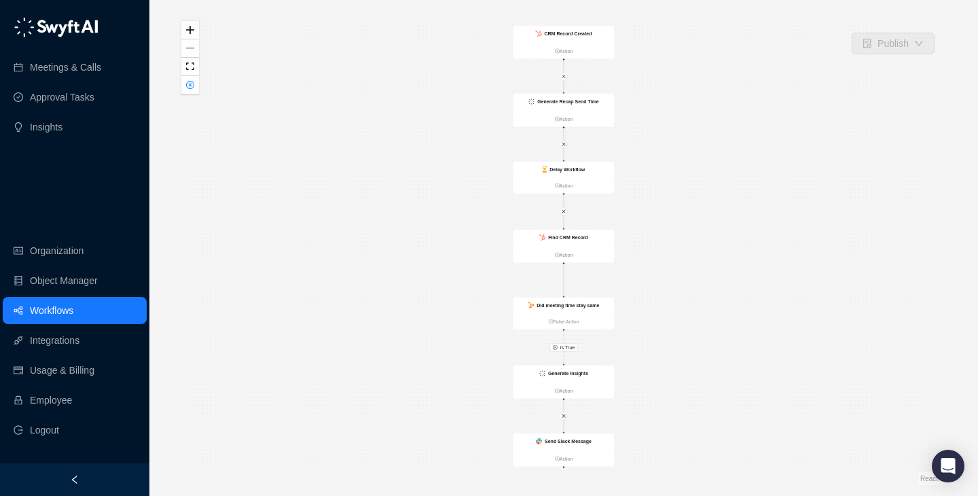
drag, startPoint x: 679, startPoint y: 355, endPoint x: 690, endPoint y: 276, distance: 80.3
click at [690, 276] on div "Is True Delay Workflow Action CRM Record Created Action Generate Recap Send Tim…" at bounding box center [563, 248] width 785 height 474
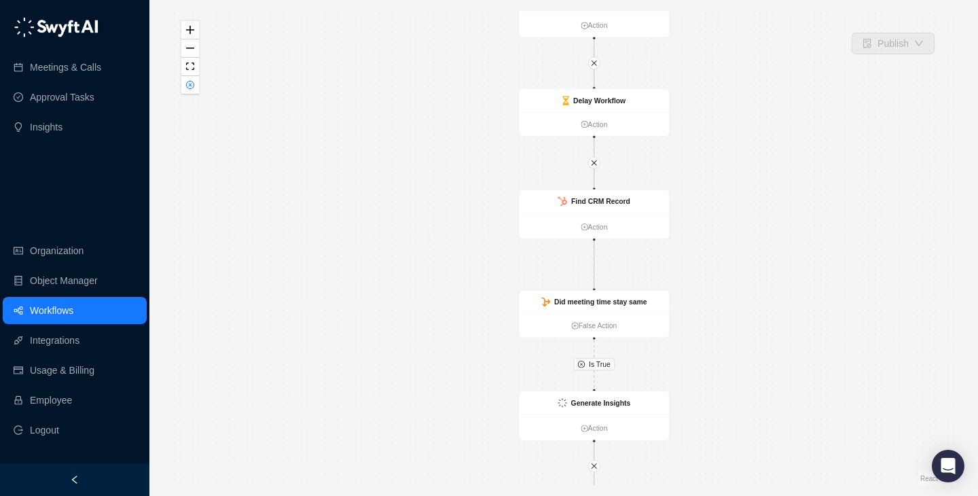
drag, startPoint x: 662, startPoint y: 223, endPoint x: 734, endPoint y: 323, distance: 123.3
click at [734, 323] on div "Is True Delay Workflow Action CRM Record Created Action Generate Recap Send Tim…" at bounding box center [563, 248] width 785 height 474
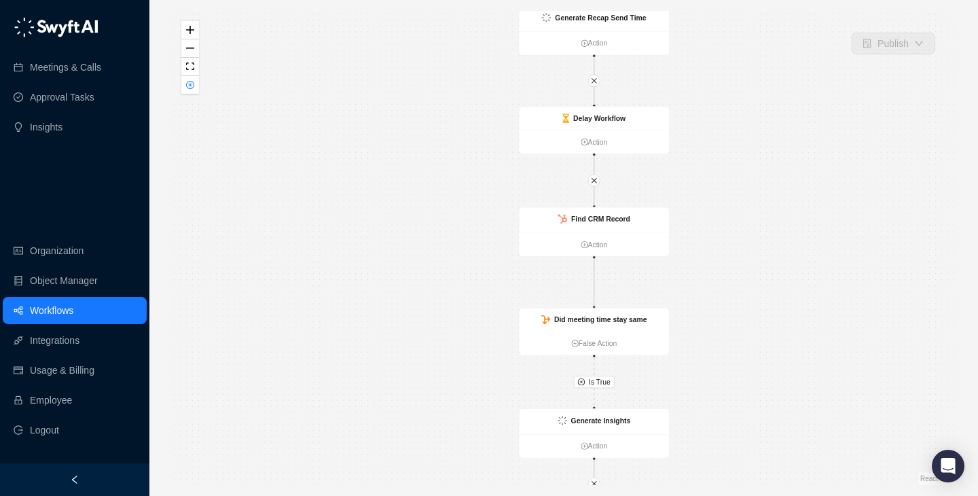
drag, startPoint x: 745, startPoint y: 234, endPoint x: 745, endPoint y: 389, distance: 154.9
click at [745, 389] on div "Is True Delay Workflow Action CRM Record Created Action Generate Recap Send Tim…" at bounding box center [563, 248] width 785 height 474
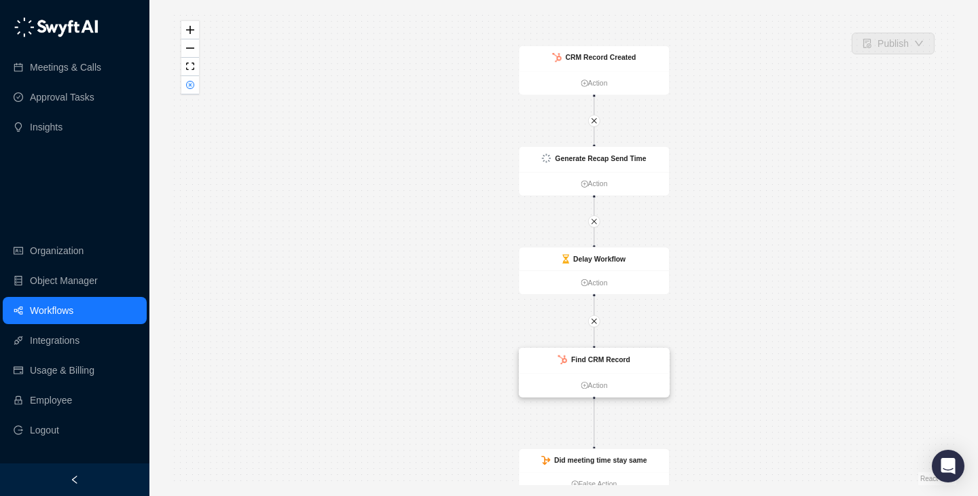
click at [620, 369] on div "Find CRM Record" at bounding box center [594, 360] width 150 height 25
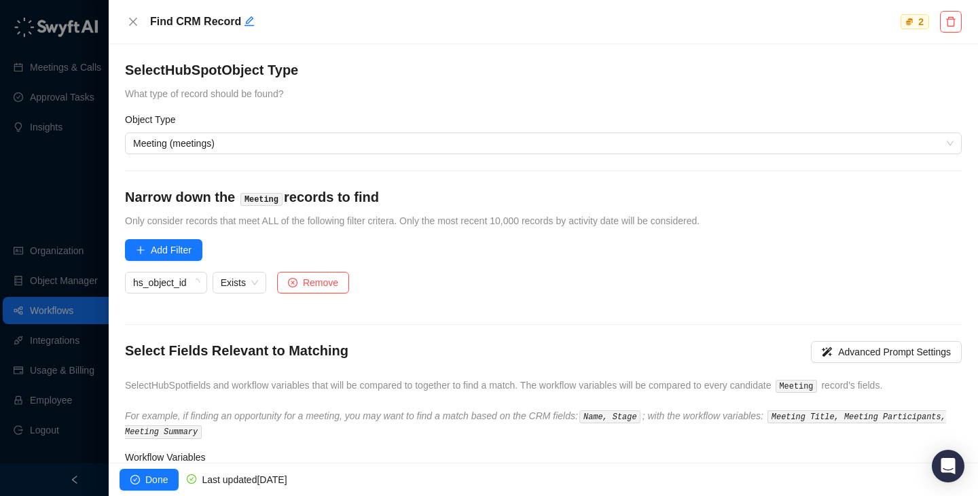
scroll to position [119, 0]
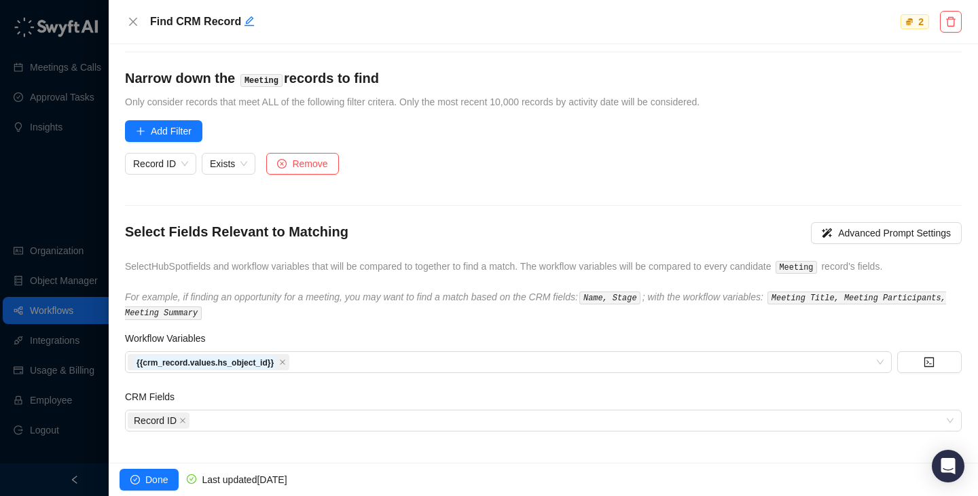
click at [77, 242] on div at bounding box center [489, 248] width 978 height 496
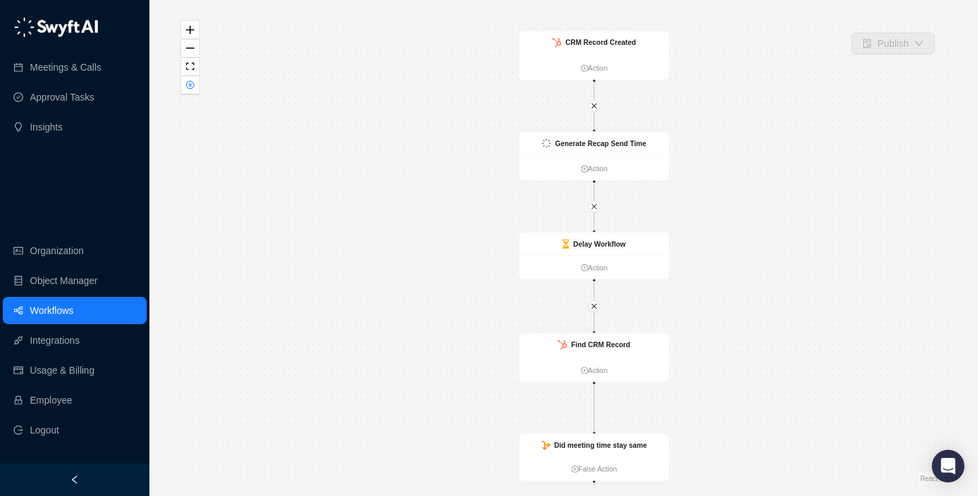
drag, startPoint x: 402, startPoint y: 353, endPoint x: 393, endPoint y: 196, distance: 156.5
click at [393, 196] on div "Is True Delay Workflow Action CRM Record Created Action Generate Recap Send Tim…" at bounding box center [563, 248] width 785 height 474
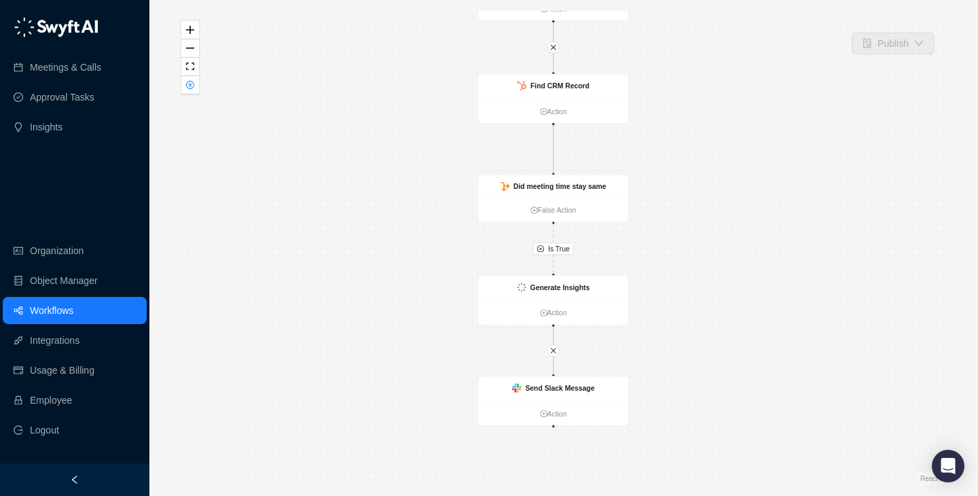
drag, startPoint x: 752, startPoint y: 367, endPoint x: 702, endPoint y: 200, distance: 174.5
click at [702, 200] on div "Is True Delay Workflow Action CRM Record Created Action Generate Recap Send Tim…" at bounding box center [563, 248] width 785 height 474
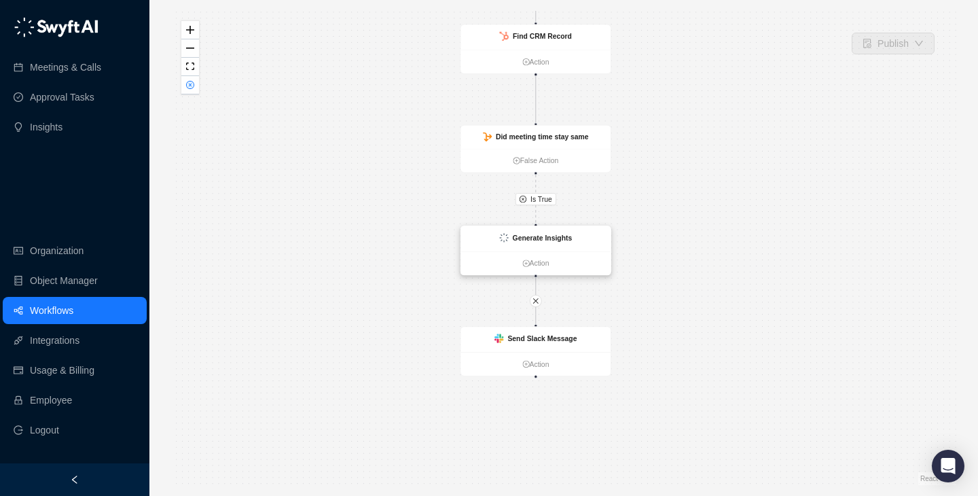
click at [575, 242] on div "Generate Insights" at bounding box center [536, 238] width 150 height 25
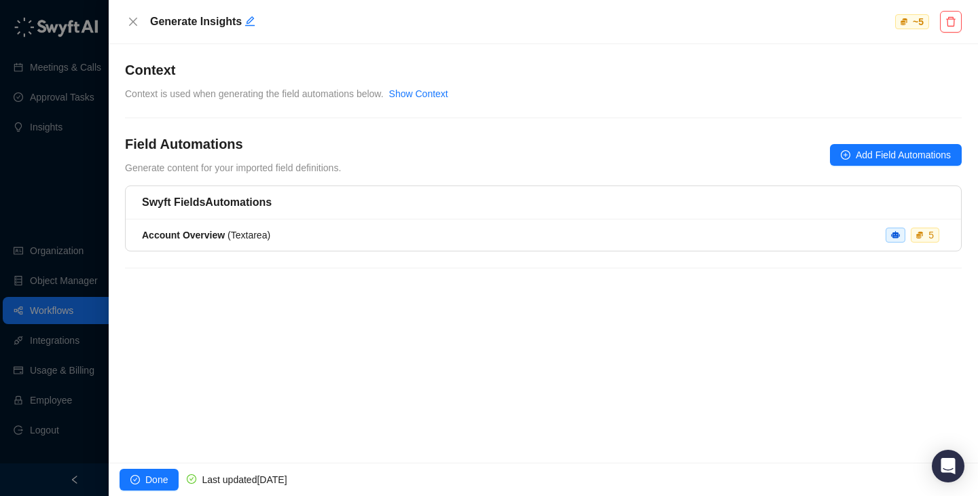
click at [43, 196] on div at bounding box center [489, 248] width 978 height 496
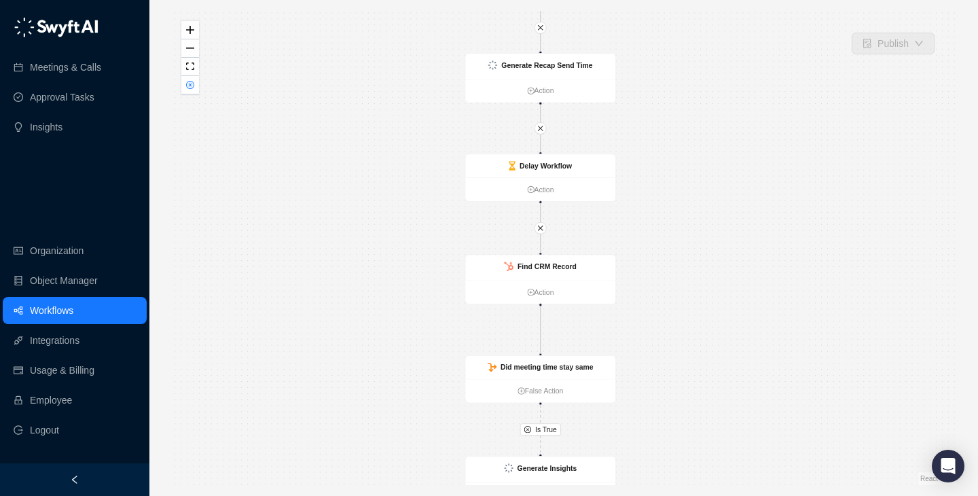
drag, startPoint x: 726, startPoint y: 175, endPoint x: 730, endPoint y: 406, distance: 230.4
click at [730, 406] on div "Is True Delay Workflow Action CRM Record Created Action Generate Recap Send Tim…" at bounding box center [563, 248] width 785 height 474
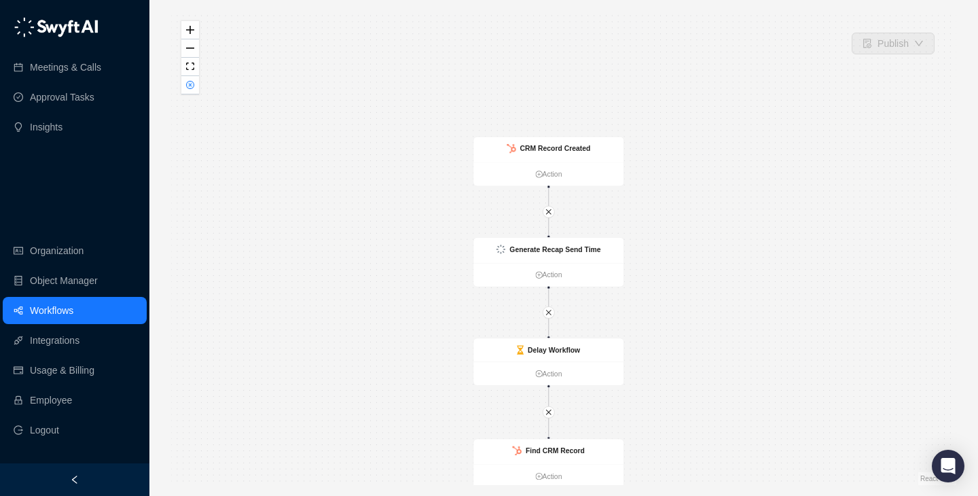
drag, startPoint x: 714, startPoint y: 382, endPoint x: 715, endPoint y: 401, distance: 19.0
click at [715, 401] on div "Is True Delay Workflow Action CRM Record Created Action Generate Recap Send Tim…" at bounding box center [563, 248] width 785 height 474
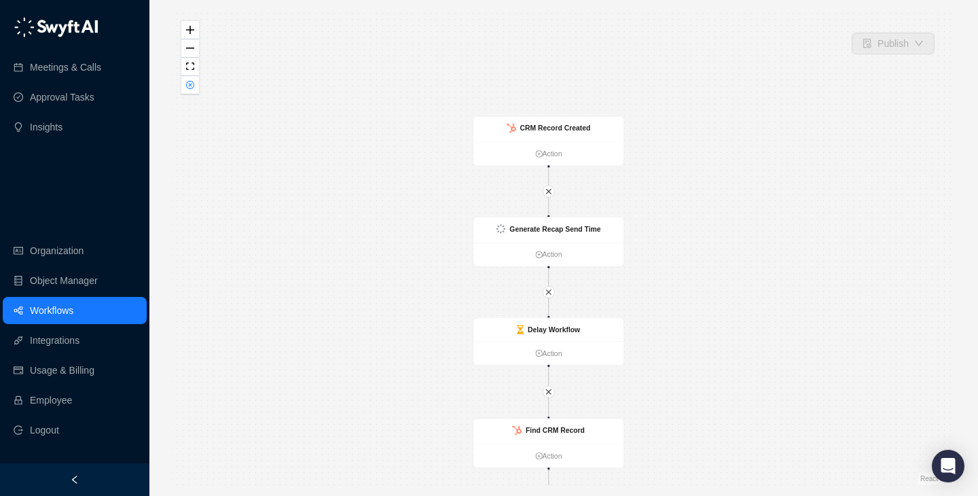
drag, startPoint x: 702, startPoint y: 365, endPoint x: 702, endPoint y: 156, distance: 208.6
click at [702, 156] on div "Is True Delay Workflow Action CRM Record Created Action Generate Recap Send Tim…" at bounding box center [563, 248] width 785 height 474
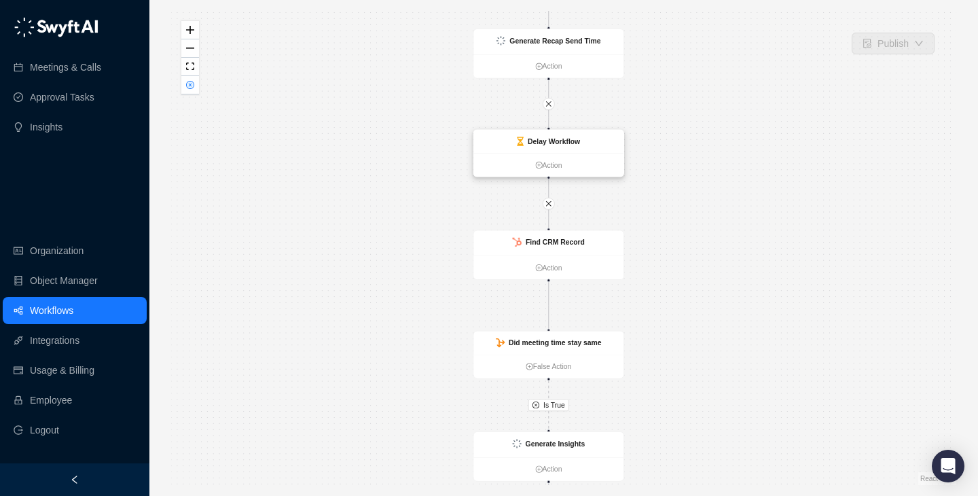
click at [549, 142] on strong "Delay Workflow" at bounding box center [554, 141] width 52 height 8
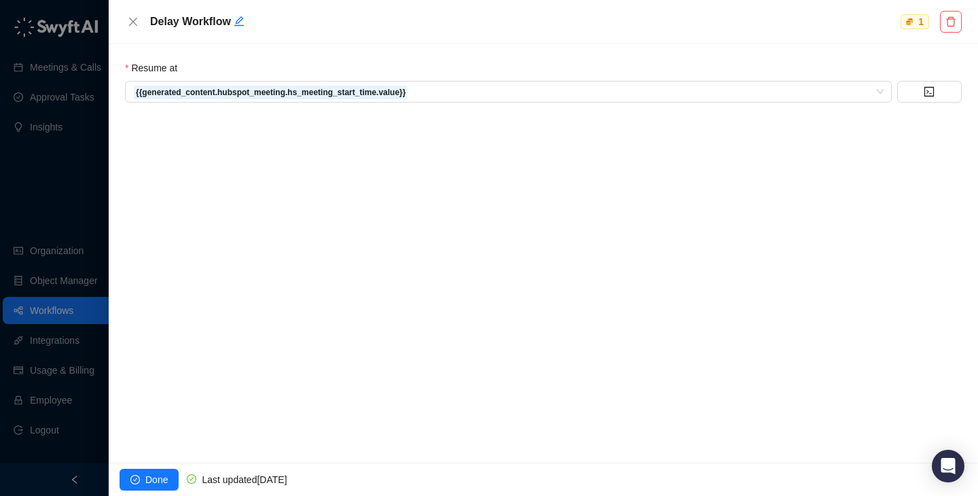
click at [86, 190] on div at bounding box center [489, 248] width 978 height 496
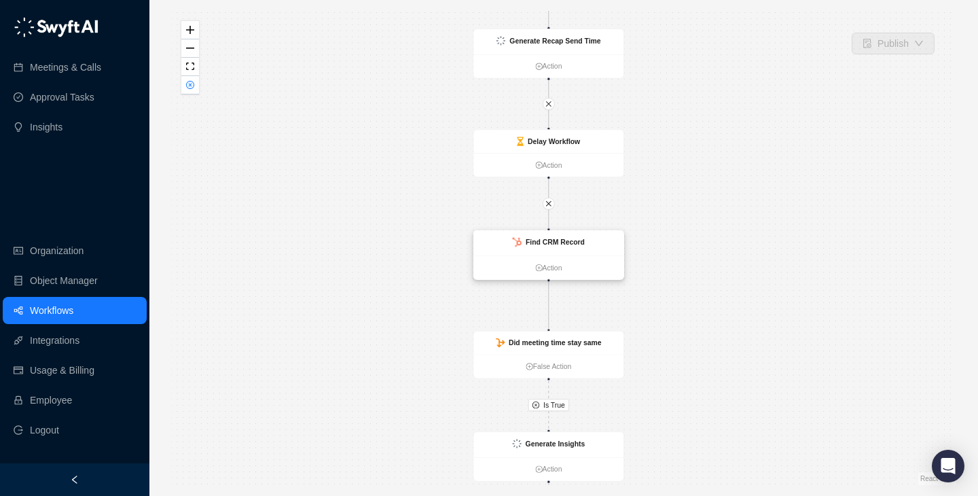
click at [524, 238] on div "Find CRM Record" at bounding box center [549, 241] width 72 height 11
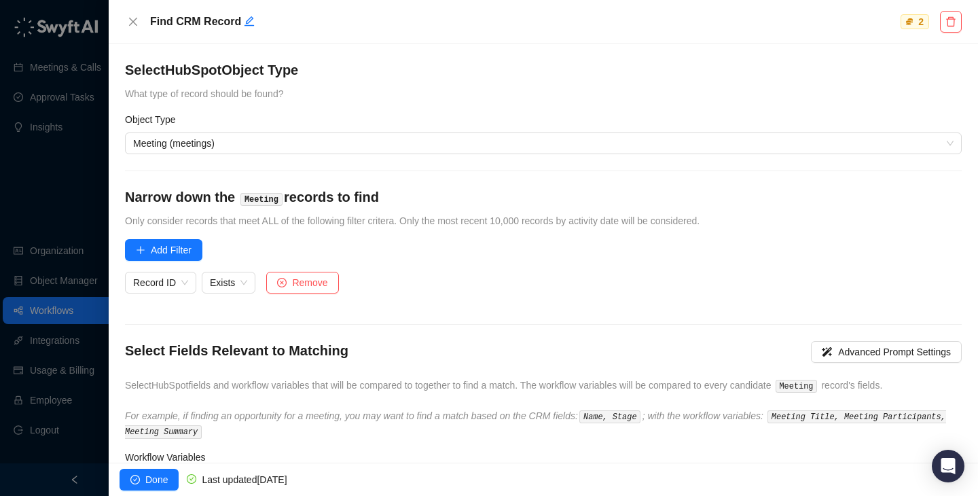
click at [27, 171] on div at bounding box center [489, 248] width 978 height 496
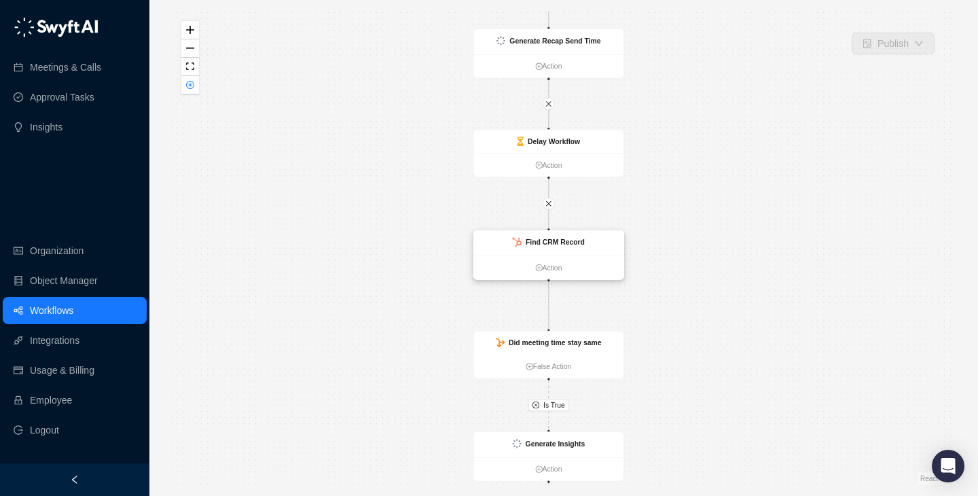
click at [531, 241] on strong "Find CRM Record" at bounding box center [555, 242] width 59 height 8
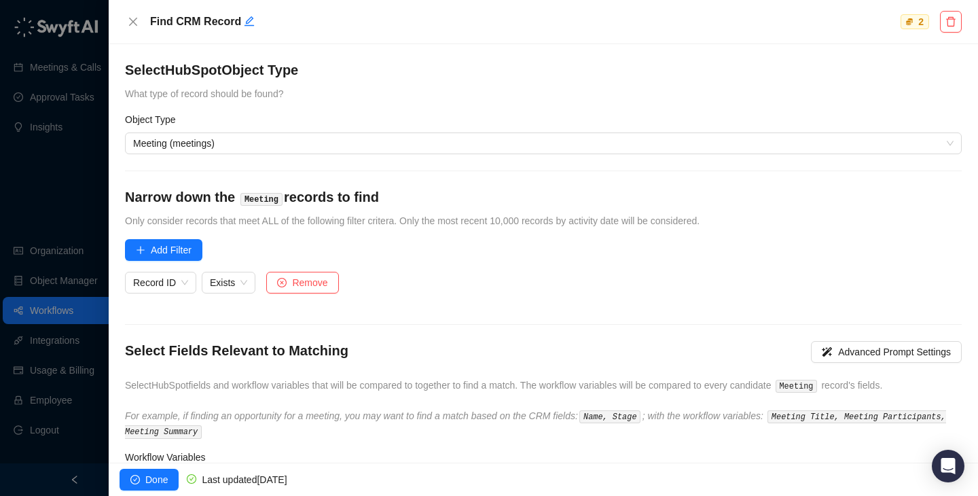
click at [963, 26] on div "Find CRM Record 2" at bounding box center [544, 22] width 870 height 44
click at [952, 23] on icon "delete" at bounding box center [951, 21] width 11 height 11
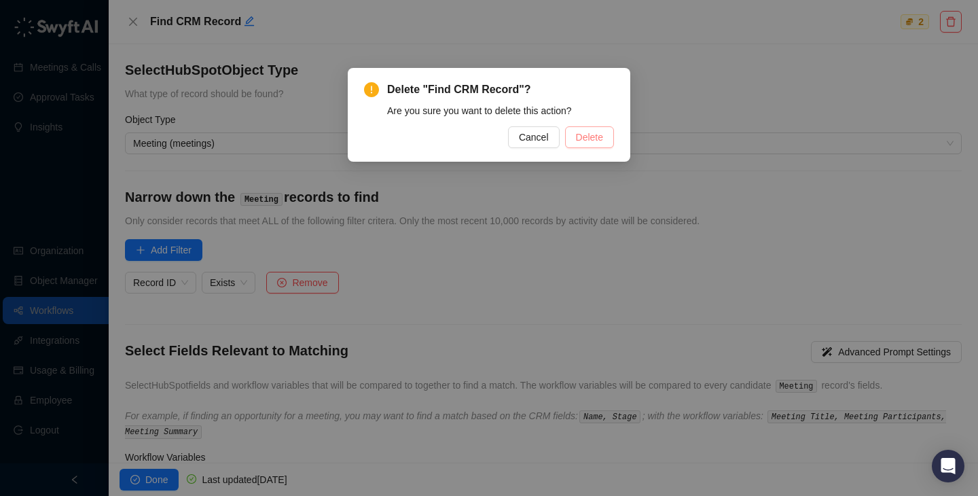
click at [595, 145] on button "Delete" at bounding box center [589, 137] width 49 height 22
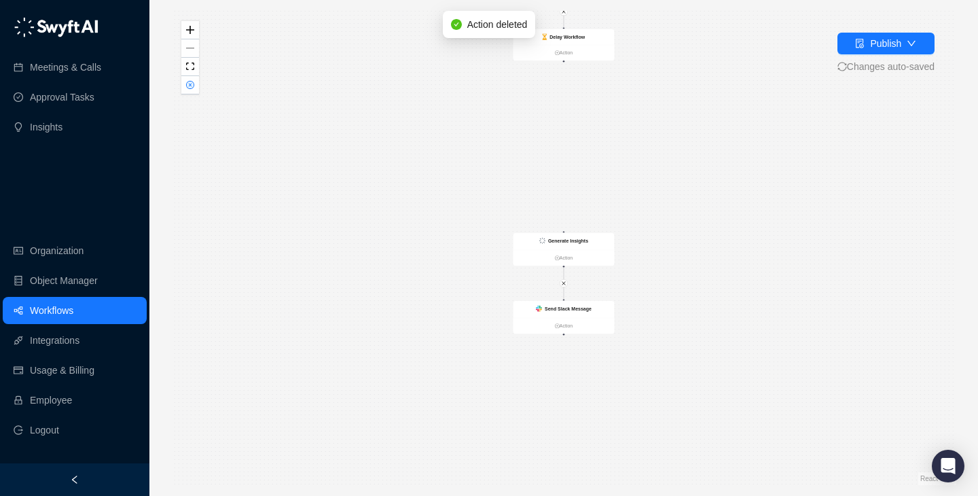
drag, startPoint x: 637, startPoint y: 296, endPoint x: 637, endPoint y: 162, distance: 134.5
click at [637, 162] on div "Delay Workflow Action CRM Record Created Action Generate Recap Send Time Action…" at bounding box center [563, 248] width 785 height 474
drag, startPoint x: 634, startPoint y: 152, endPoint x: 634, endPoint y: 226, distance: 74.1
click at [634, 226] on div "Delay Workflow Action CRM Record Created Action Generate Recap Send Time Action…" at bounding box center [563, 248] width 785 height 474
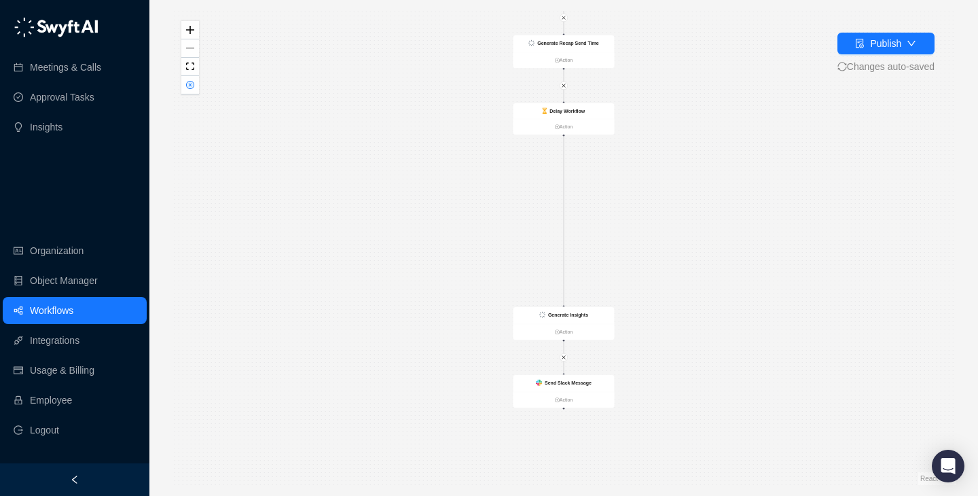
drag, startPoint x: 564, startPoint y: 135, endPoint x: 564, endPoint y: 304, distance: 169.8
click at [564, 204] on div "Delay Workflow Action CRM Record Created Action Generate Recap Send Time Action…" at bounding box center [709, 85] width 393 height 237
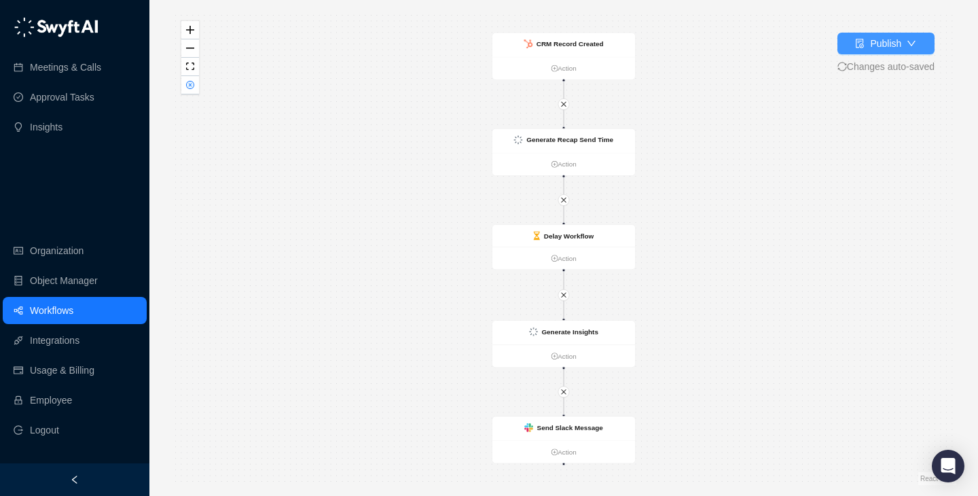
click at [857, 47] on icon "file-done" at bounding box center [861, 44] width 8 height 10
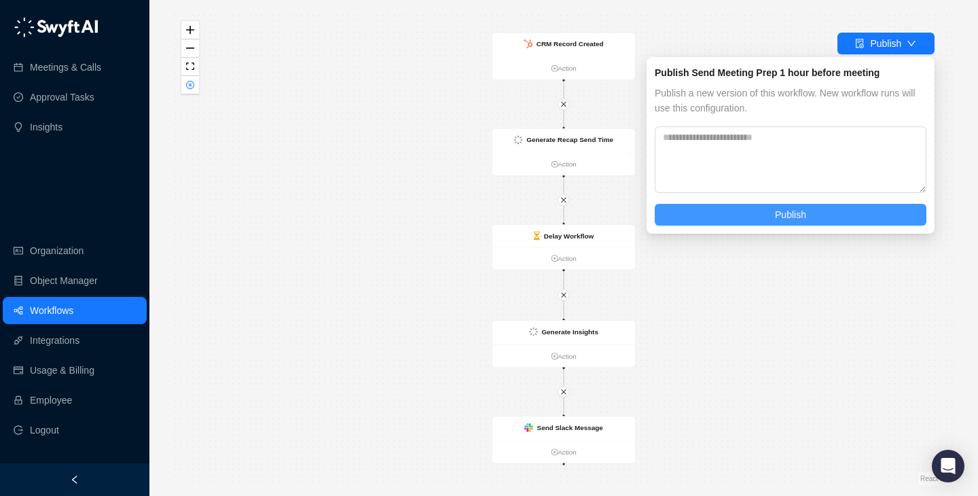
click at [796, 209] on span "Publish" at bounding box center [790, 214] width 31 height 15
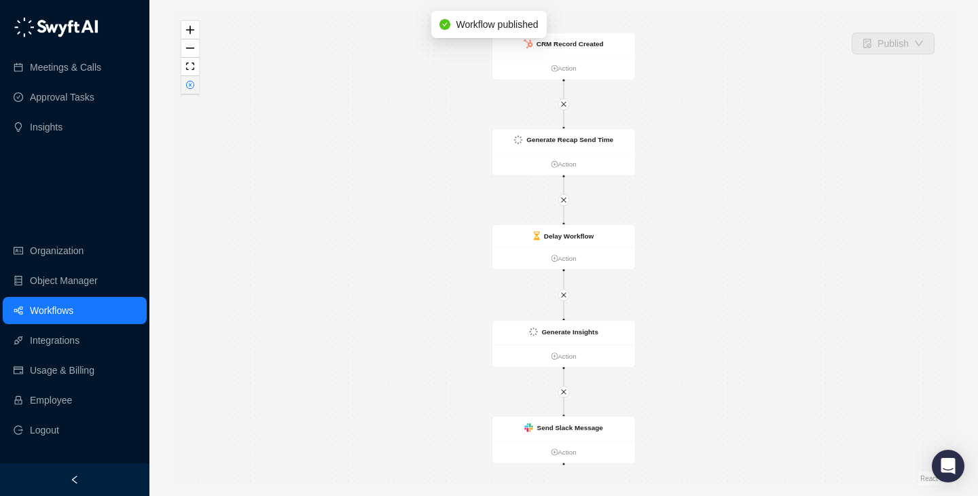
click at [185, 82] on button "button" at bounding box center [190, 85] width 18 height 18
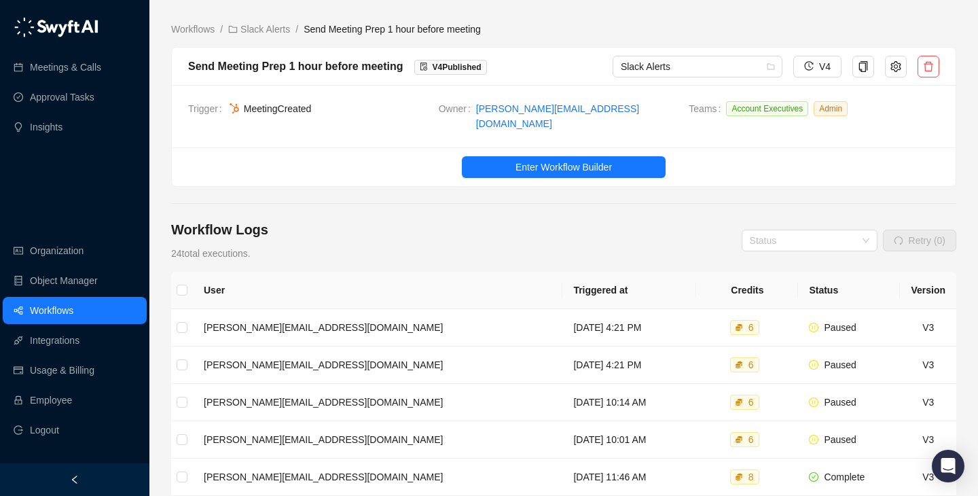
click at [607, 310] on td "[DATE] 4:21 PM" at bounding box center [630, 327] width 134 height 37
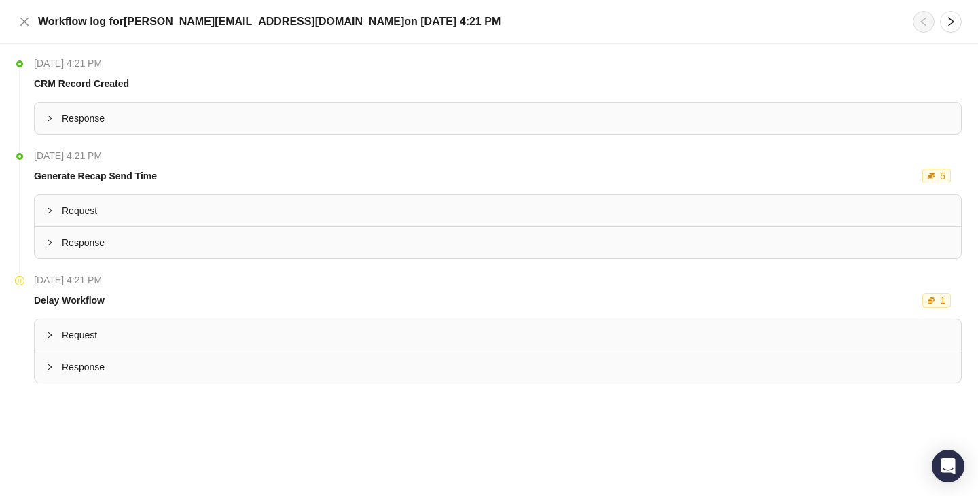
click at [38, 22] on h5 "Workflow log for [PERSON_NAME][EMAIL_ADDRESS][DOMAIN_NAME] [DATE][DATE] 4:21 PM" at bounding box center [269, 22] width 463 height 16
click at [26, 22] on icon "close" at bounding box center [24, 21] width 11 height 11
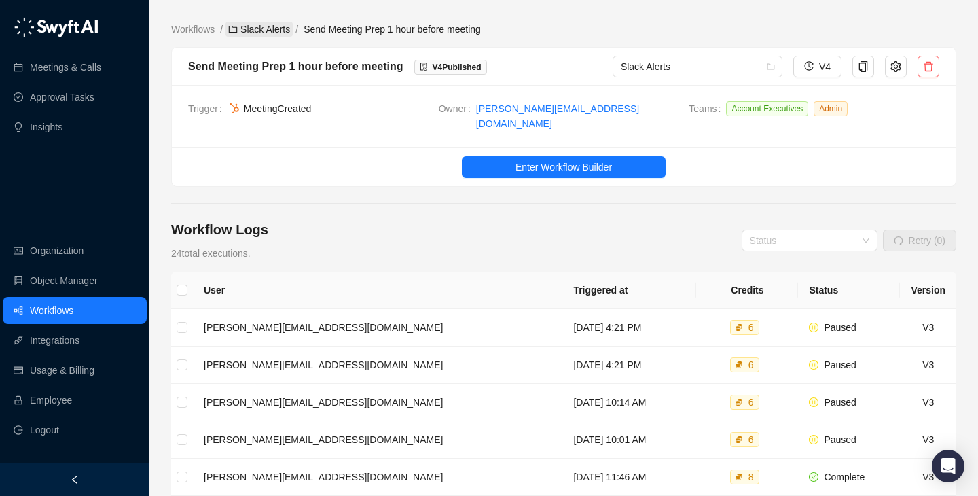
click at [251, 29] on link "Slack Alerts" at bounding box center [259, 29] width 67 height 15
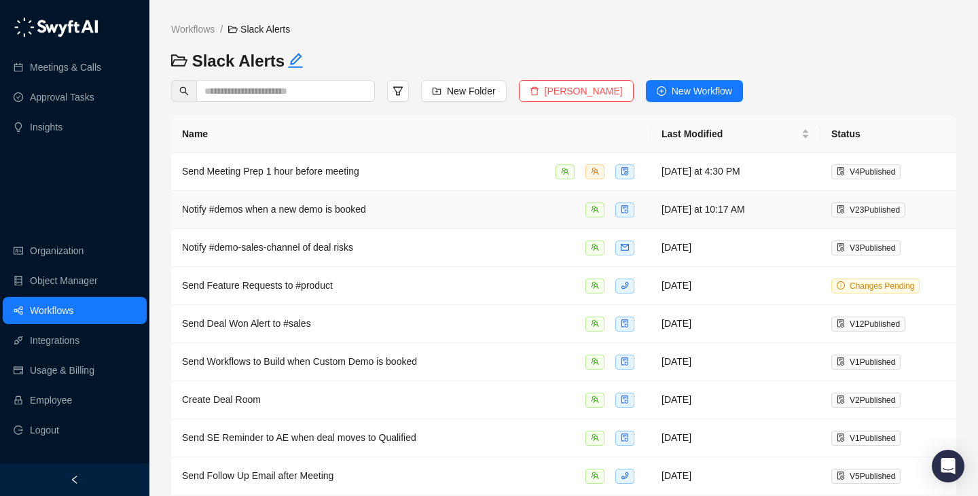
click at [488, 216] on div "Notify #demos when a new demo is booked" at bounding box center [411, 210] width 458 height 16
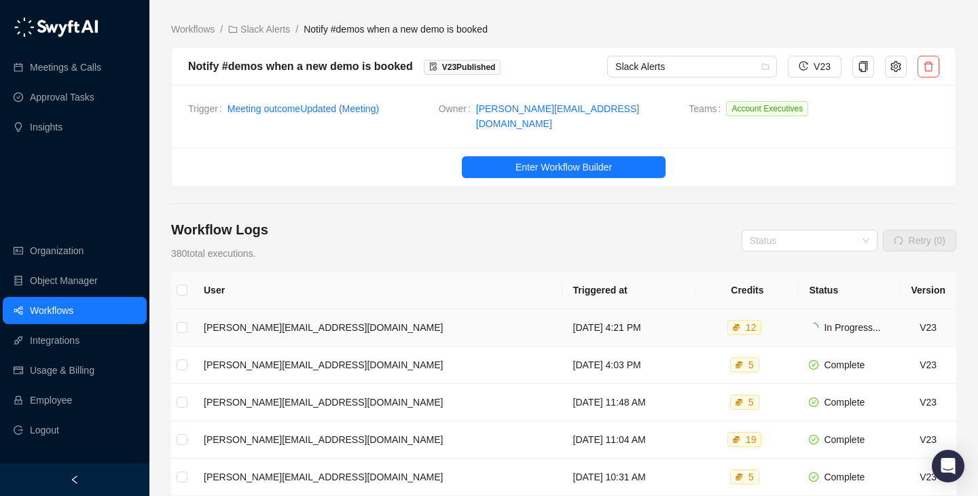
click at [575, 312] on td "[DATE] 4:21 PM" at bounding box center [630, 327] width 135 height 37
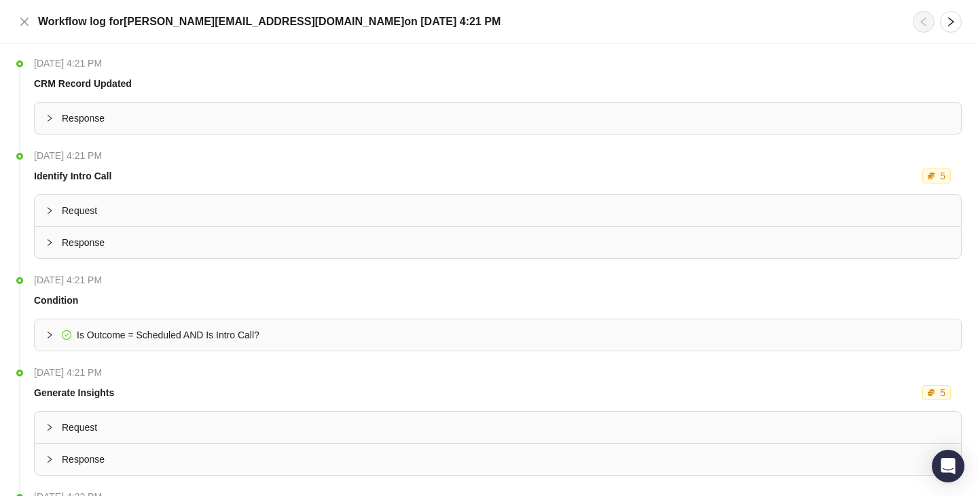
scroll to position [277, 0]
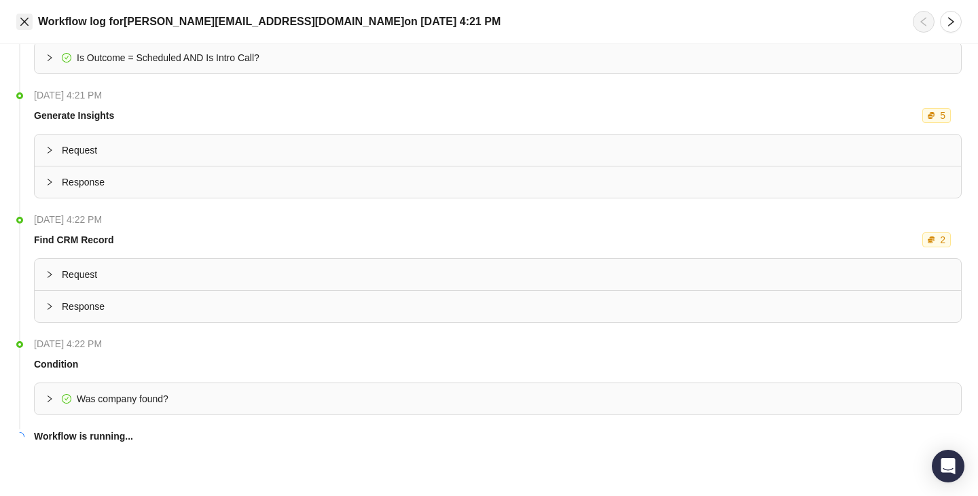
click at [18, 17] on button "Close" at bounding box center [24, 22] width 16 height 16
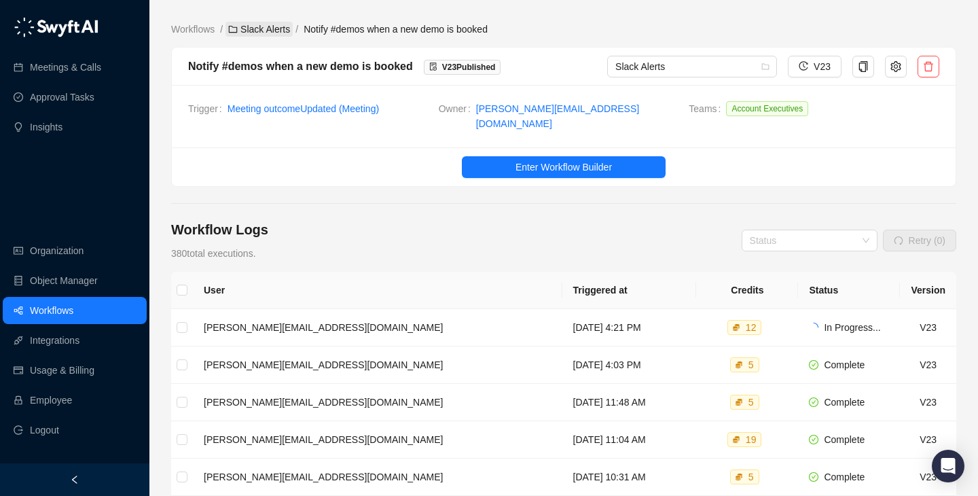
click at [261, 35] on link "Slack Alerts" at bounding box center [259, 29] width 67 height 15
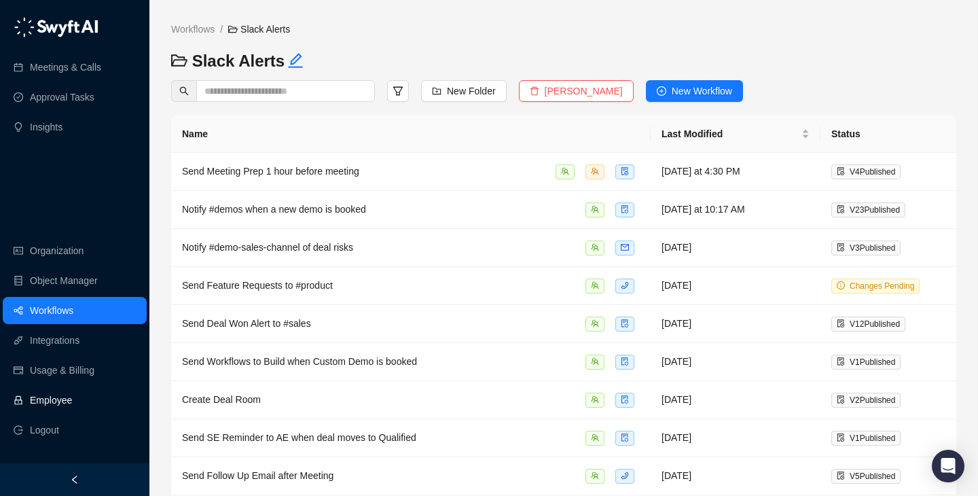
click at [72, 395] on link "Employee" at bounding box center [51, 400] width 42 height 27
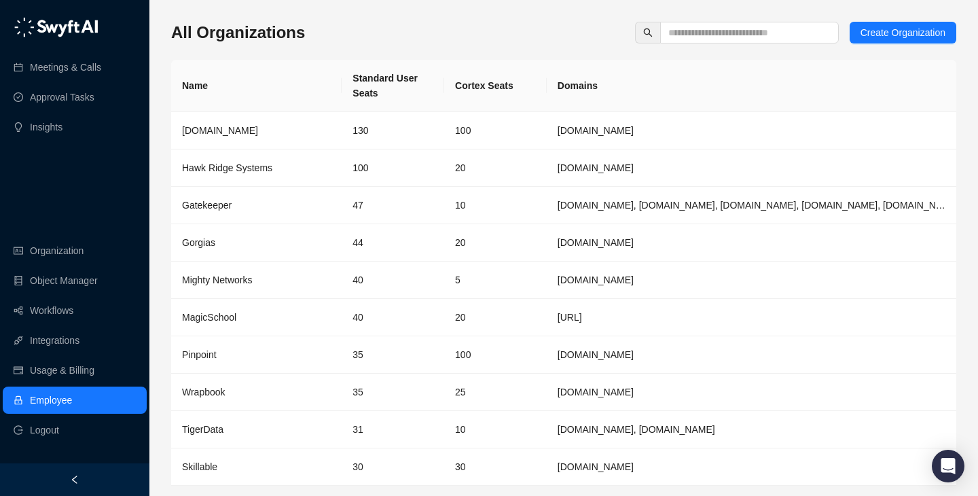
click at [685, 46] on div "All Organizations Create Organization Name Standard User Seats Cortex Seats Dom…" at bounding box center [563, 275] width 785 height 507
click at [699, 26] on input "text" at bounding box center [744, 32] width 151 height 15
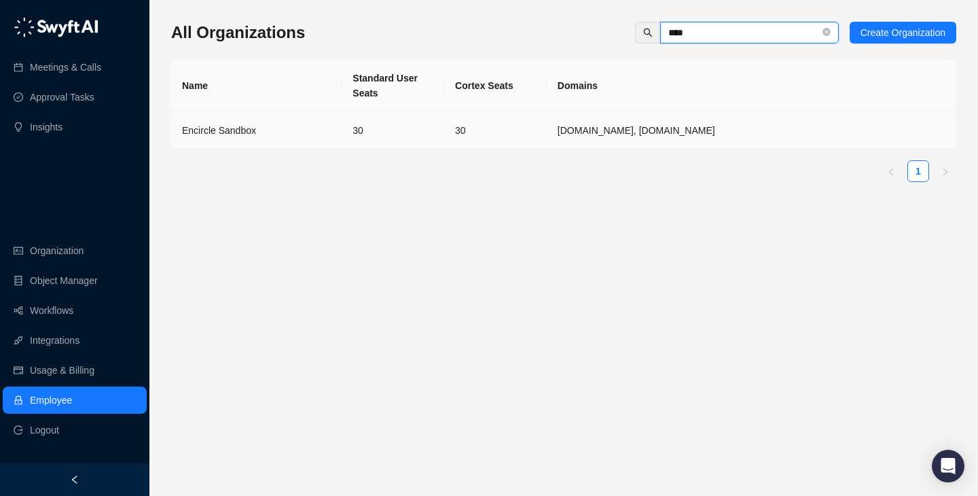
type input "****"
click at [395, 134] on td "30" at bounding box center [393, 130] width 103 height 37
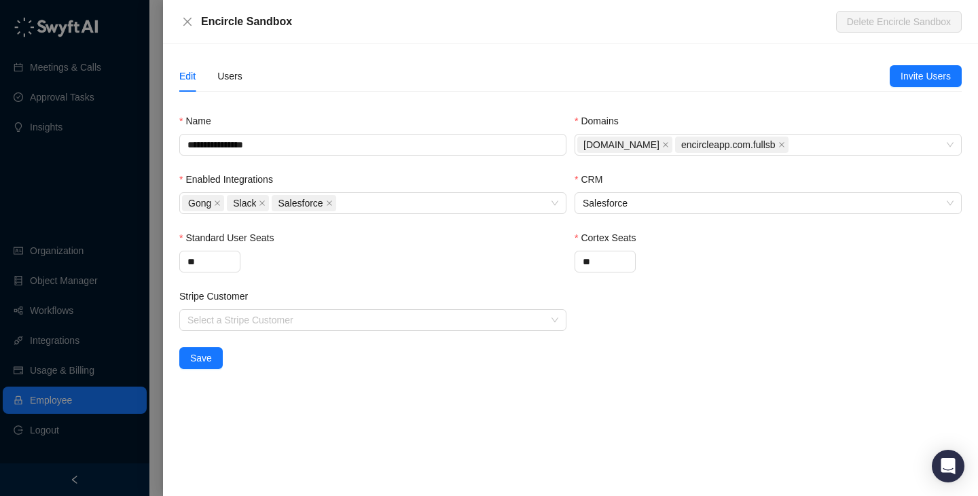
click at [245, 79] on div "Edit Users" at bounding box center [534, 75] width 711 height 31
click at [238, 79] on div "Users" at bounding box center [229, 76] width 25 height 15
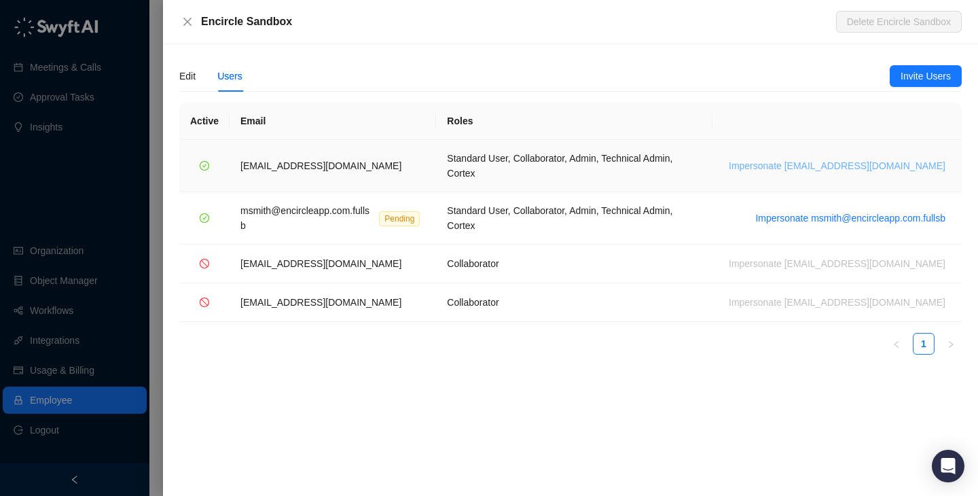
click at [827, 158] on span "Impersonate [EMAIL_ADDRESS][DOMAIN_NAME]" at bounding box center [837, 165] width 217 height 15
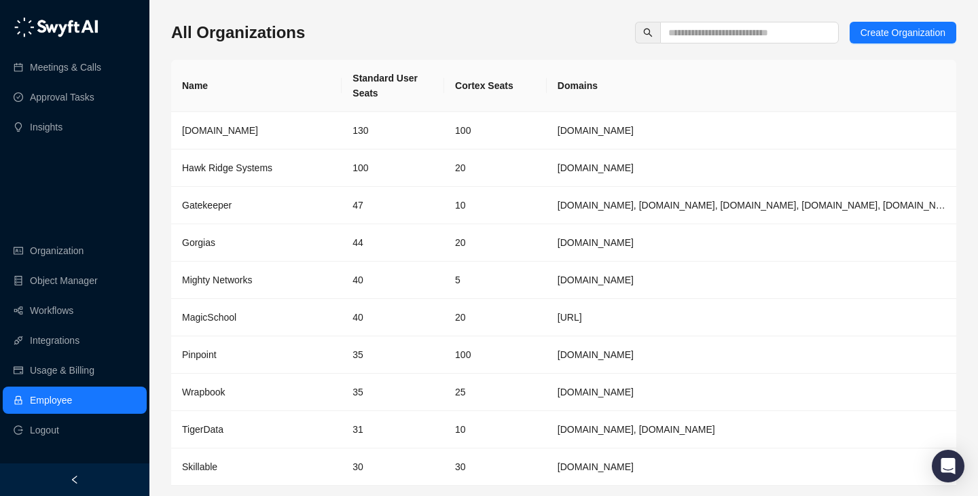
click at [499, 14] on div "All Organizations Create Organization Name Standard User Seats Cortex Seats Dom…" at bounding box center [563, 270] width 785 height 518
click at [768, 32] on input "text" at bounding box center [744, 32] width 151 height 15
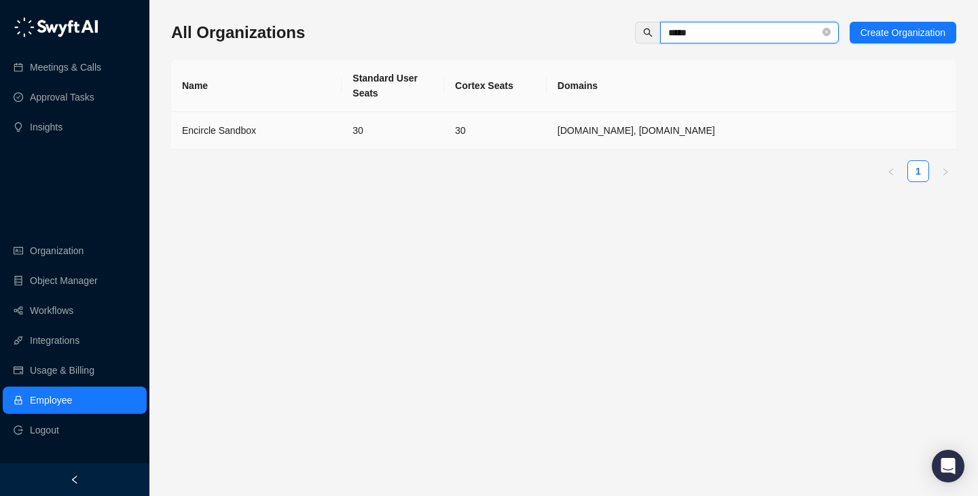
type input "*****"
click at [264, 124] on div "Encircle Sandbox" at bounding box center [256, 130] width 149 height 15
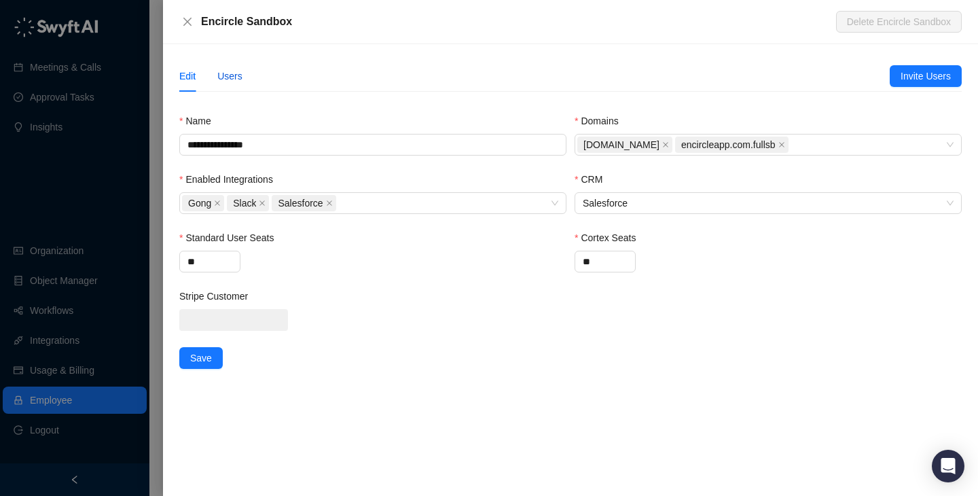
click at [226, 71] on div "Users" at bounding box center [229, 76] width 25 height 15
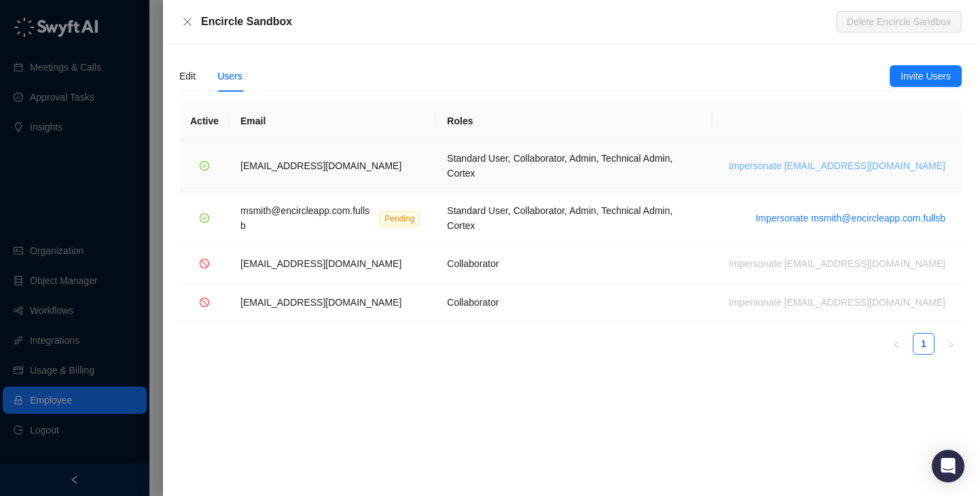
click at [829, 160] on span "Impersonate msmith@encircleapp.com" at bounding box center [837, 165] width 217 height 15
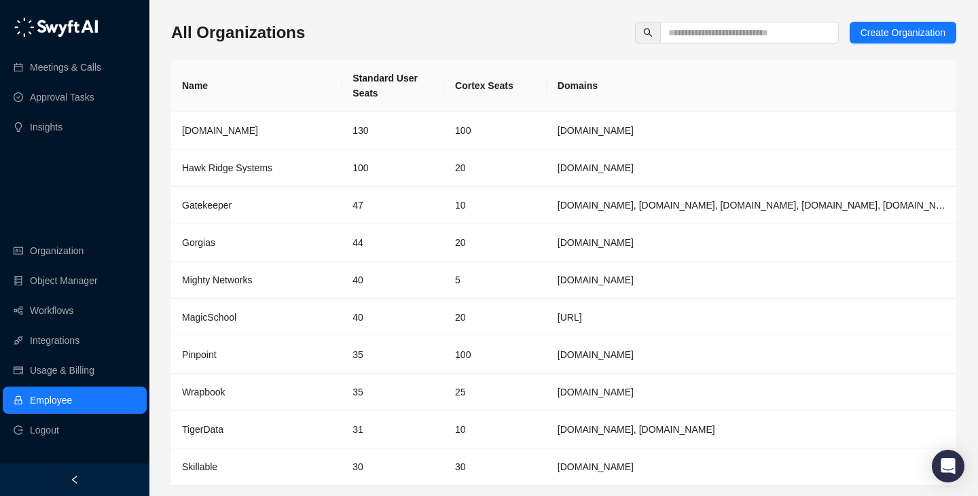
click at [503, 63] on th "Cortex Seats" at bounding box center [495, 86] width 103 height 52
